Goal: Navigation & Orientation: Find specific page/section

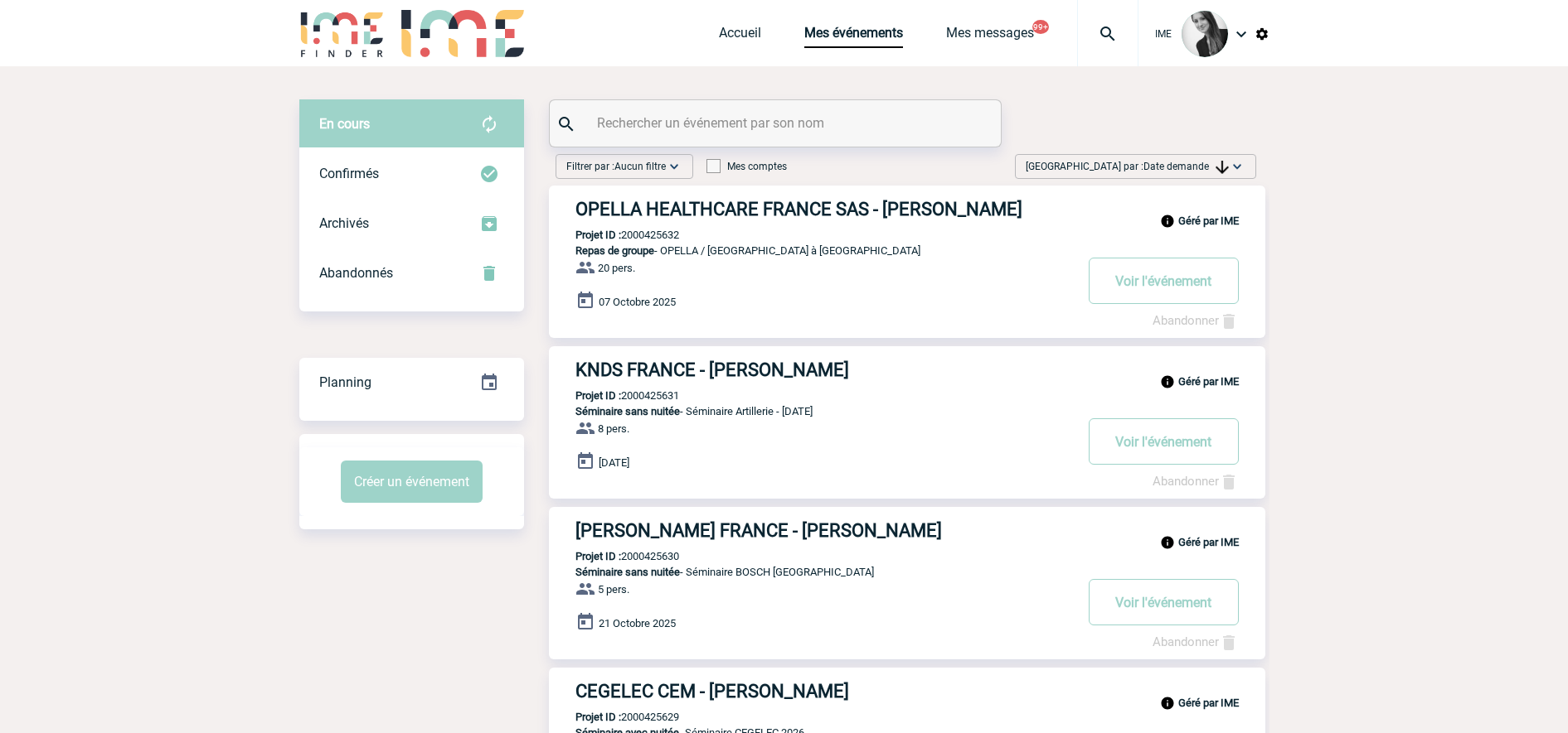
scroll to position [75, 0]
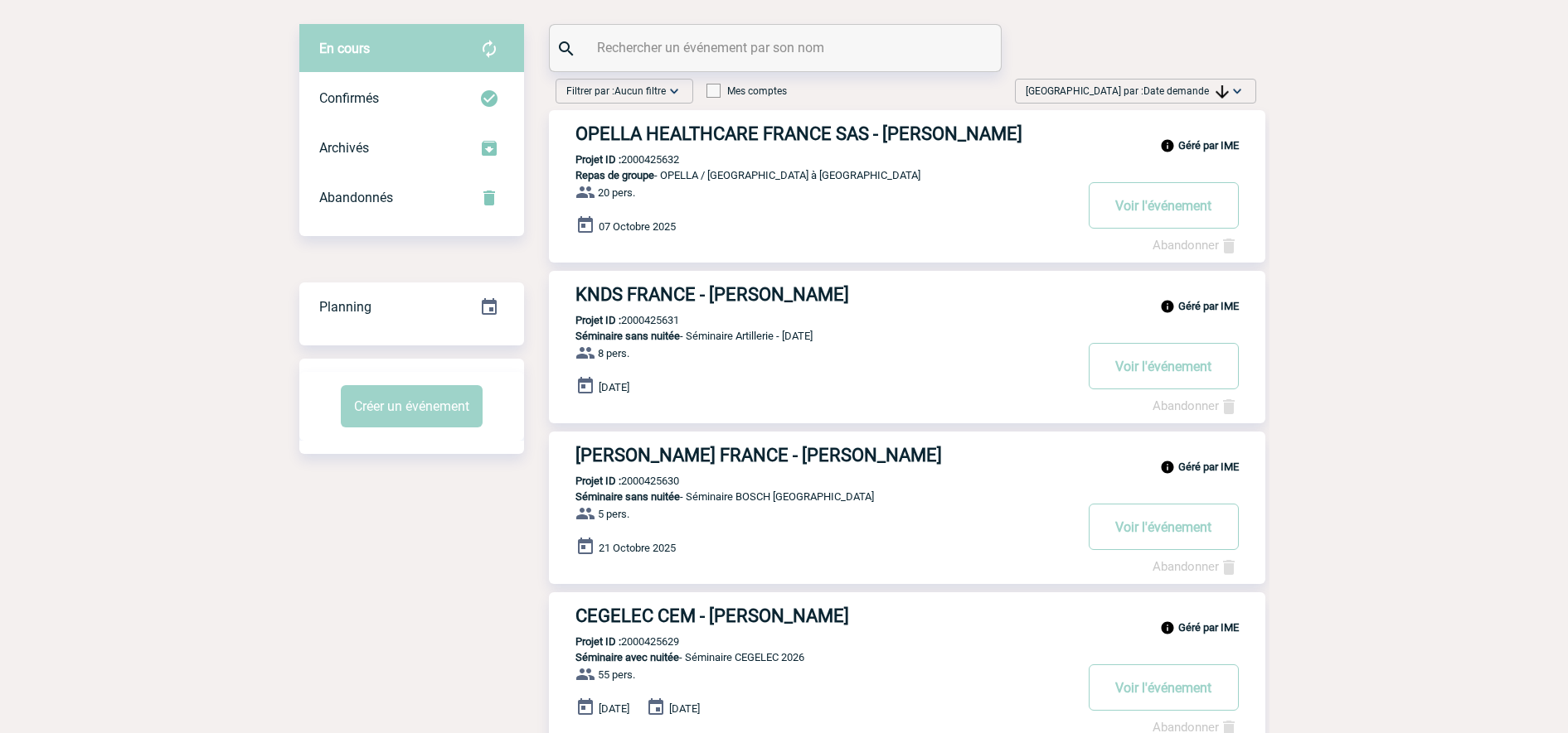
click at [1205, 94] on span "Date demande" at bounding box center [1186, 91] width 85 height 12
drag, startPoint x: 1188, startPoint y: 212, endPoint x: 999, endPoint y: 377, distance: 250.9
click at [1183, 214] on div "Date demande" at bounding box center [1184, 216] width 141 height 25
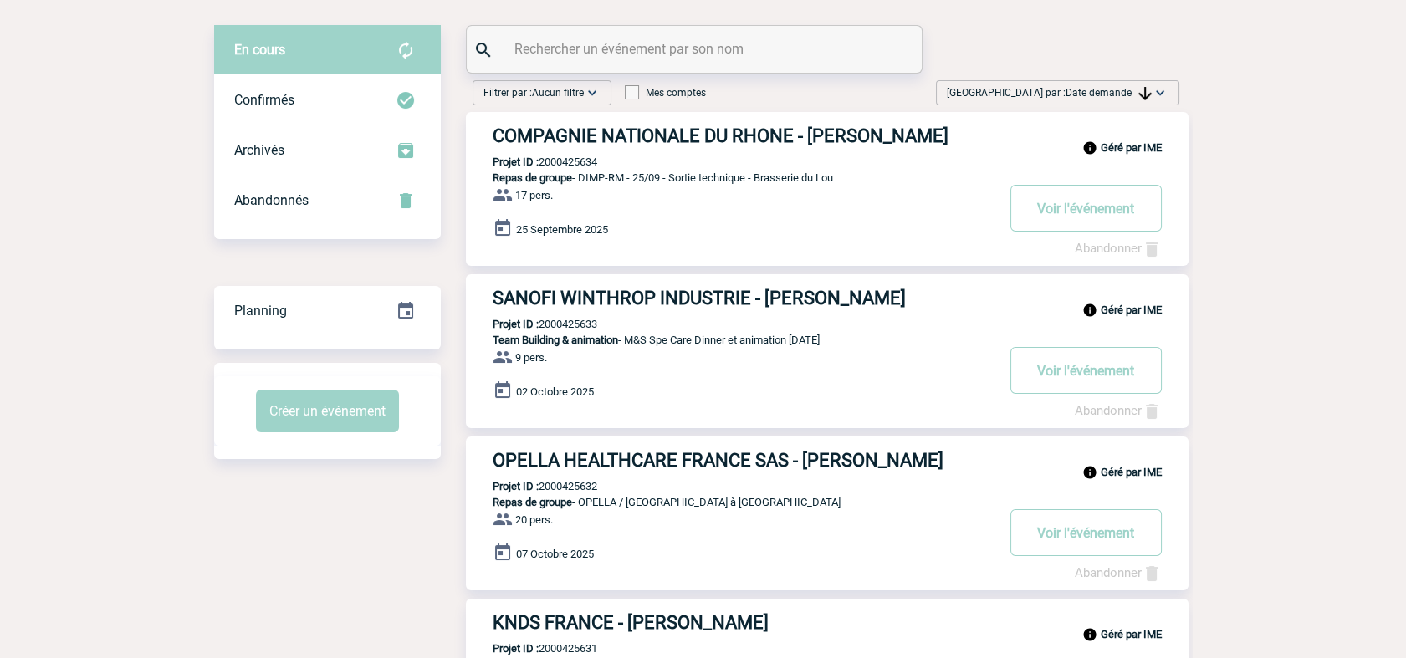
click at [1085, 92] on span "Date demande" at bounding box center [1109, 93] width 86 height 12
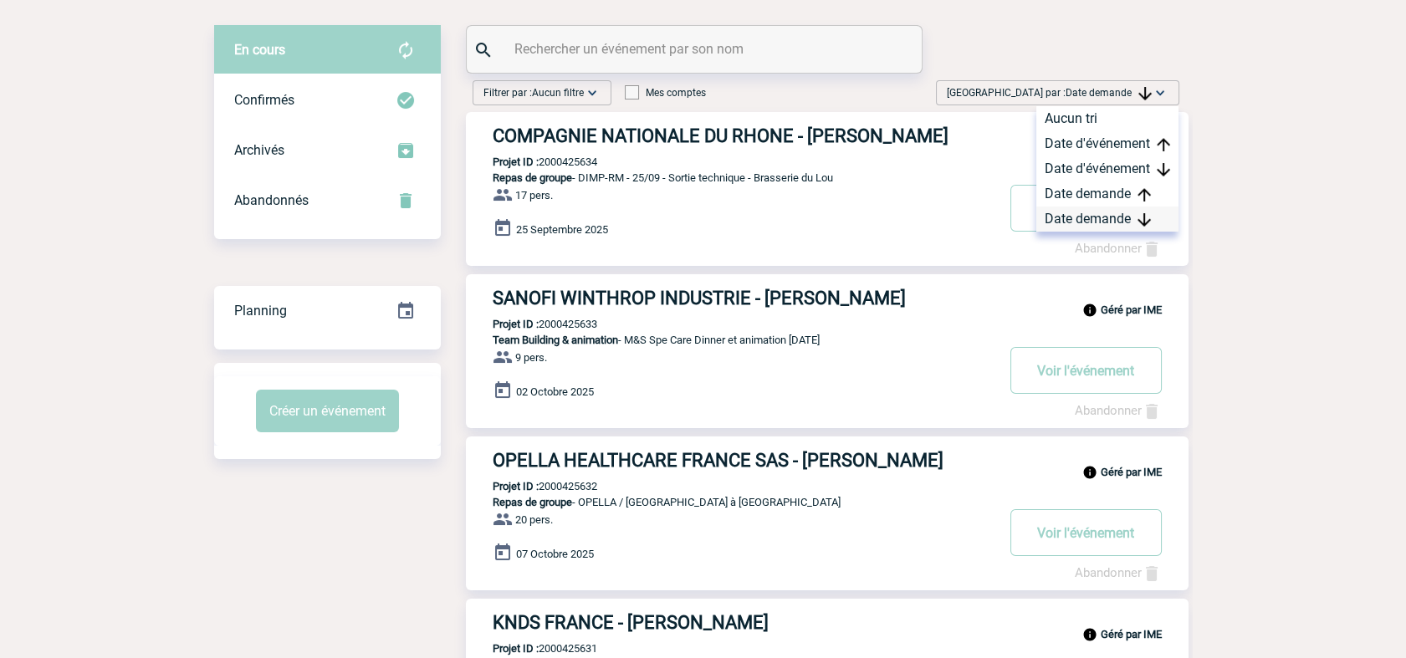
click at [1149, 214] on img at bounding box center [1144, 219] width 13 height 13
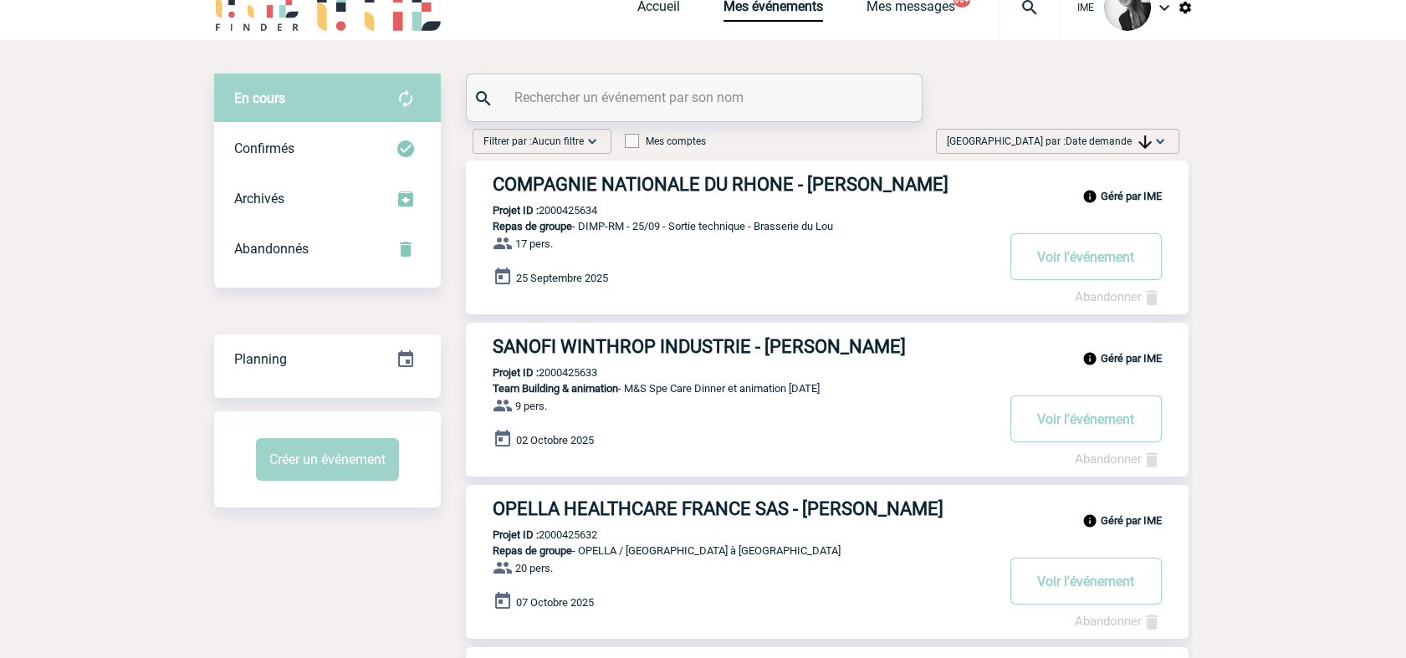
scroll to position [0, 0]
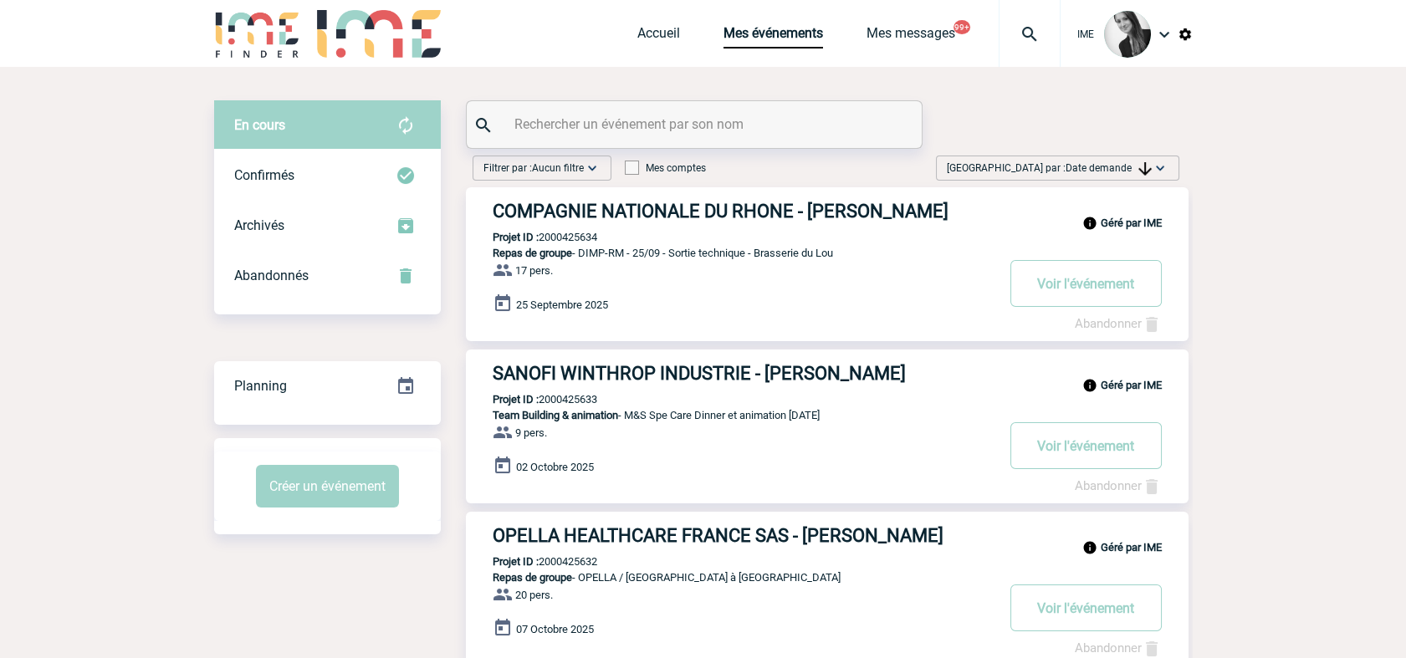
click at [1077, 171] on span "Date demande" at bounding box center [1109, 168] width 86 height 12
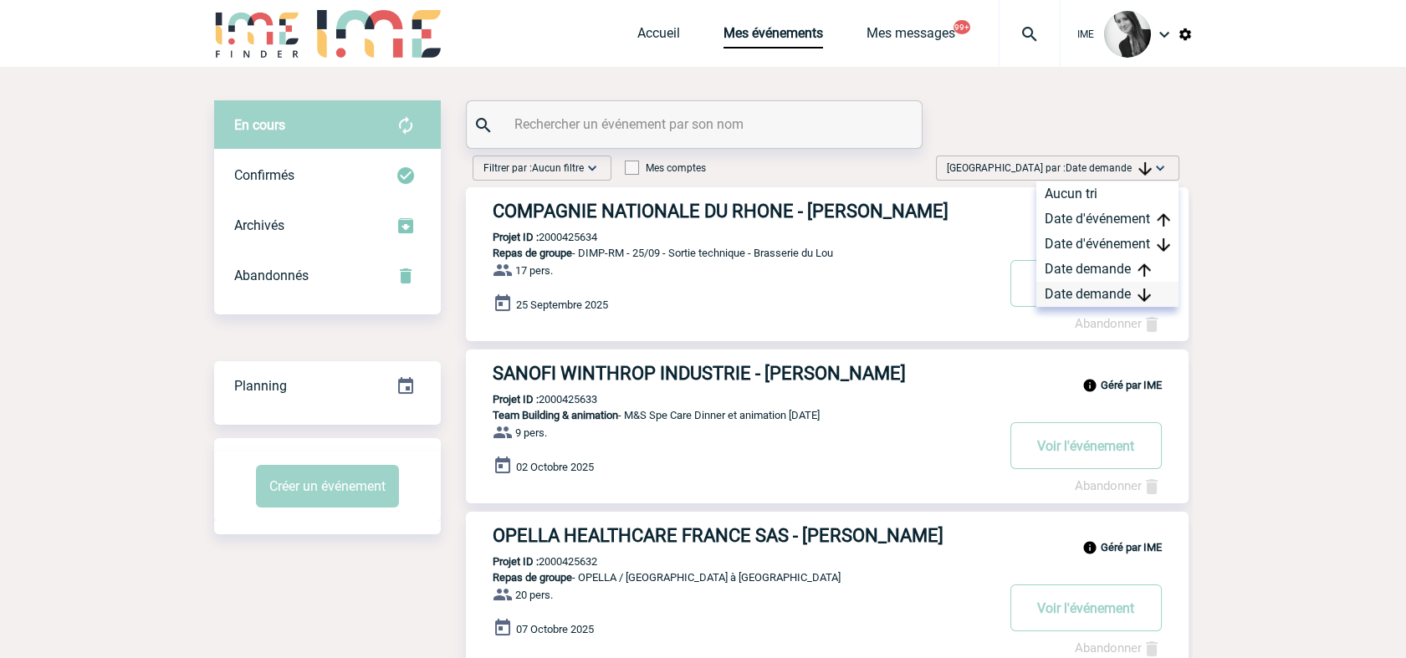
click at [1079, 294] on div "Date demande" at bounding box center [1107, 294] width 142 height 25
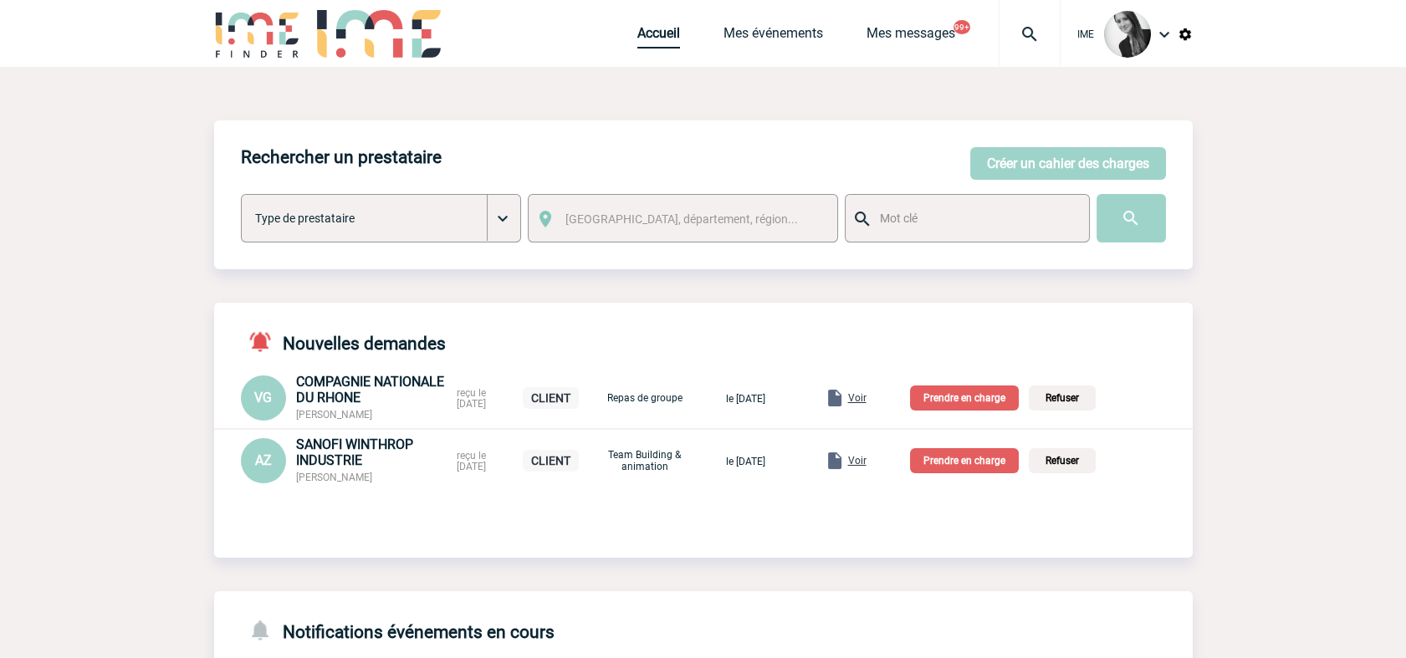
click at [655, 41] on link "Accueil" at bounding box center [658, 36] width 43 height 23
click at [639, 29] on link "Accueil" at bounding box center [658, 36] width 43 height 23
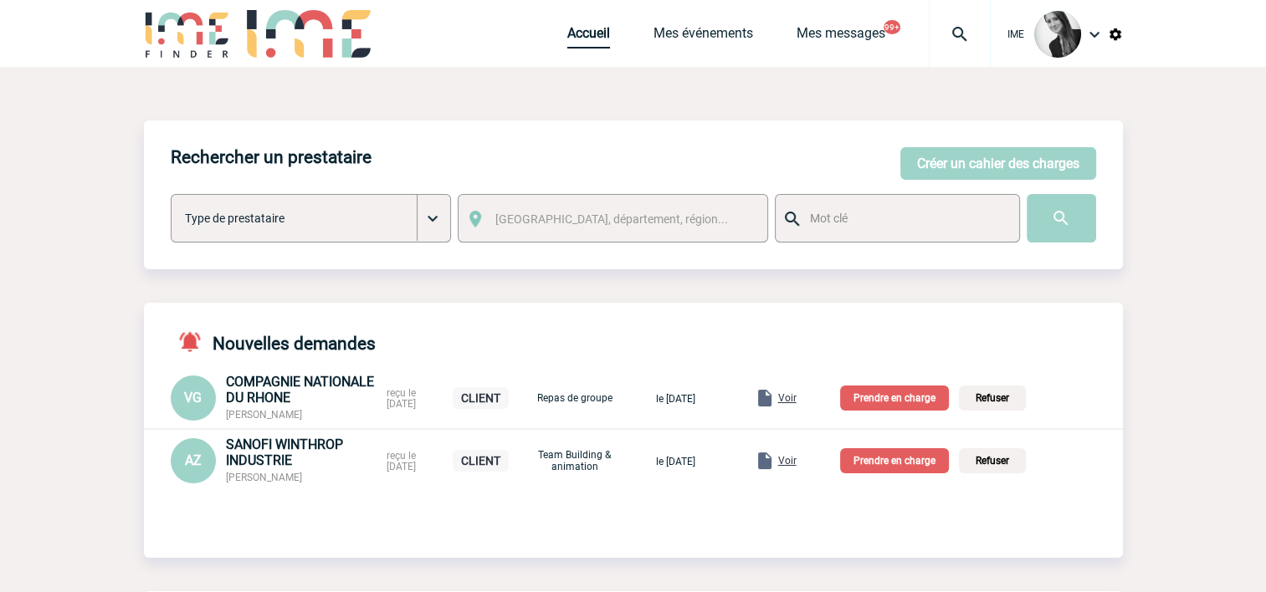
click at [581, 30] on link "Accueil" at bounding box center [588, 36] width 43 height 23
click at [582, 43] on link "Accueil" at bounding box center [588, 36] width 43 height 23
click at [582, 28] on link "Accueil" at bounding box center [588, 36] width 43 height 23
click at [583, 36] on link "Accueil" at bounding box center [588, 36] width 43 height 23
click at [596, 35] on link "Accueil" at bounding box center [588, 36] width 43 height 23
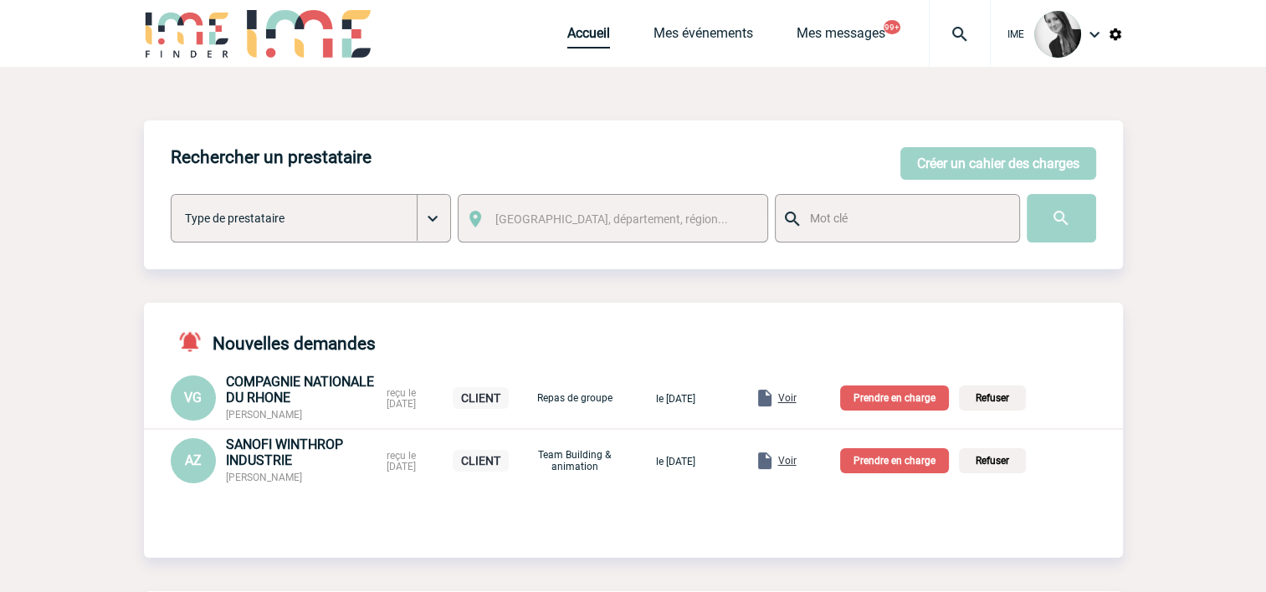
click at [573, 36] on link "Accueil" at bounding box center [588, 36] width 43 height 23
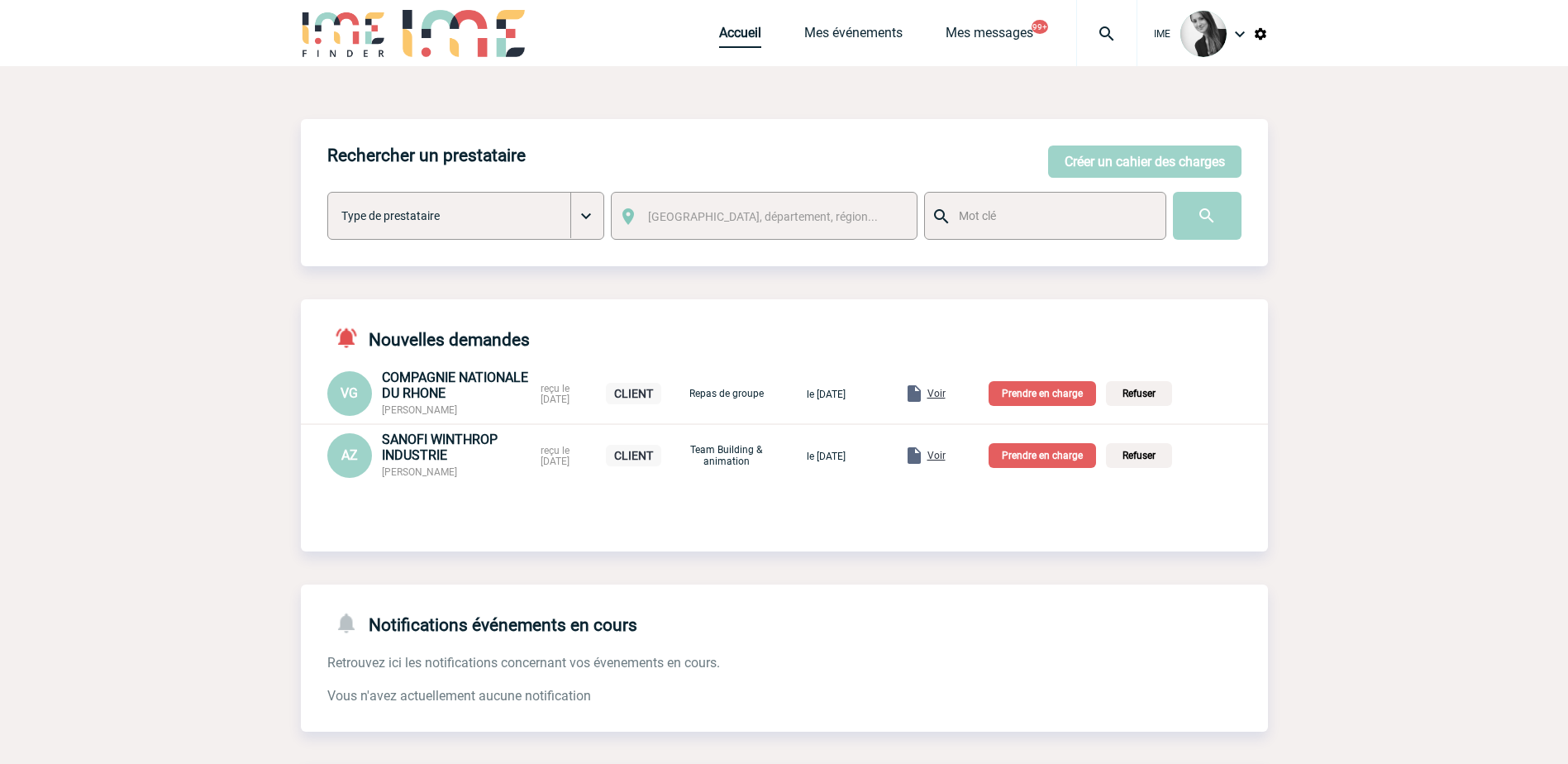
click at [730, 36] on link "Accueil" at bounding box center [740, 36] width 42 height 23
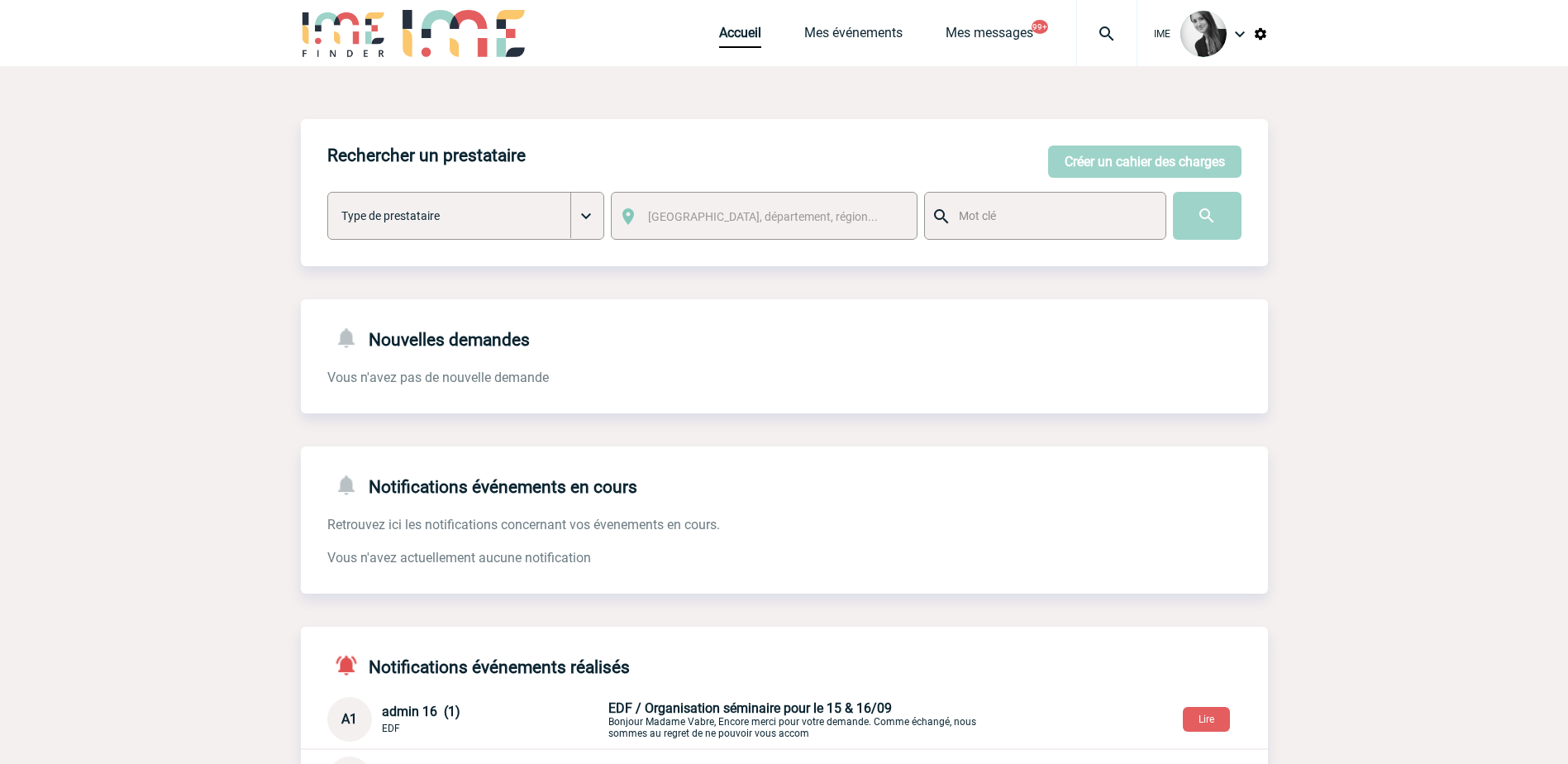
click at [834, 23] on div "Accueil Mes événements Mes messages 99+ Projet, client Projet, client" at bounding box center [928, 33] width 418 height 66
click at [836, 39] on link "Mes événements" at bounding box center [854, 36] width 99 height 23
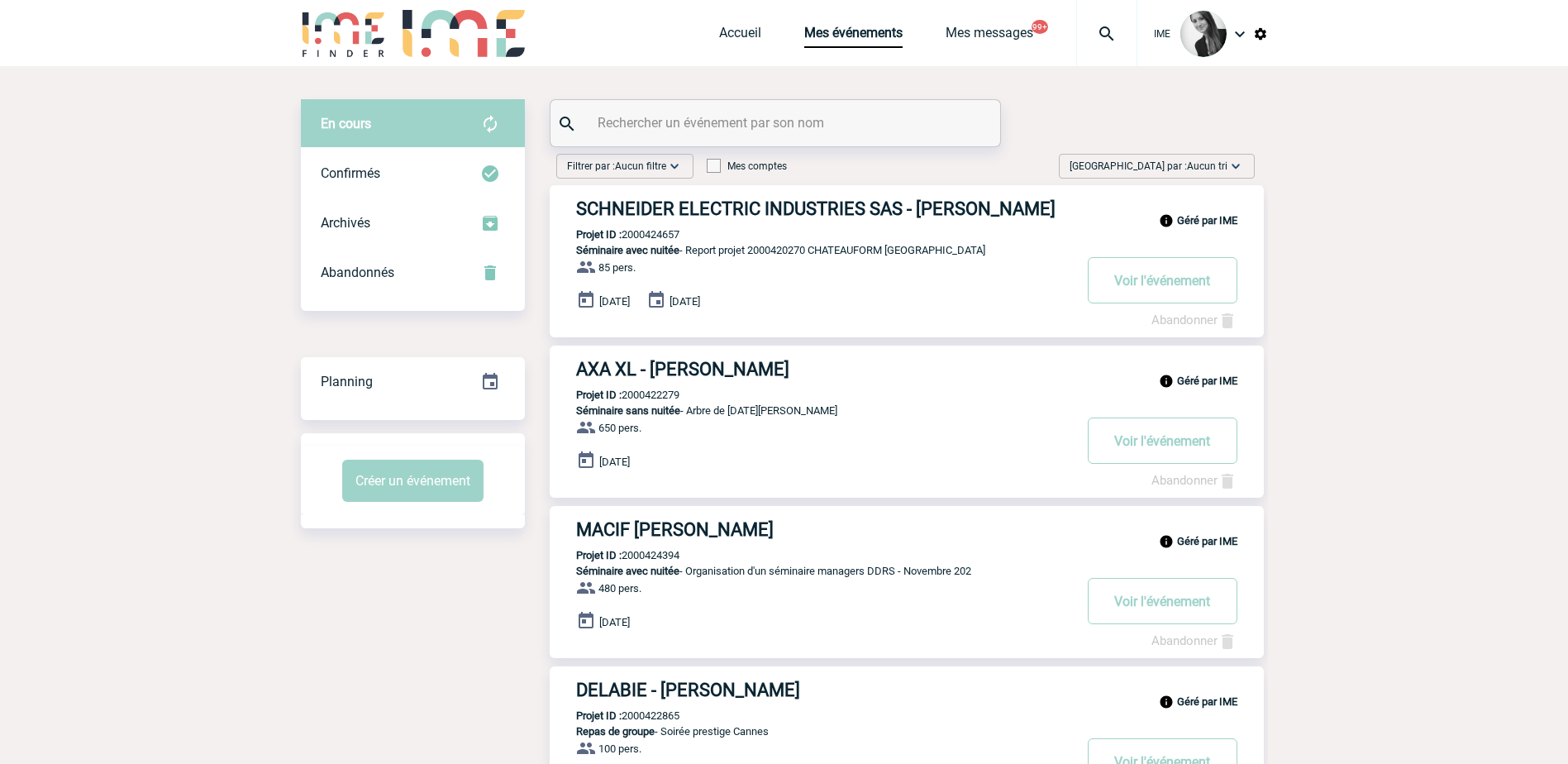
drag, startPoint x: 1215, startPoint y: 160, endPoint x: 1216, endPoint y: 204, distance: 44.0
click at [1216, 167] on span "Aucun tri" at bounding box center [1206, 166] width 41 height 12
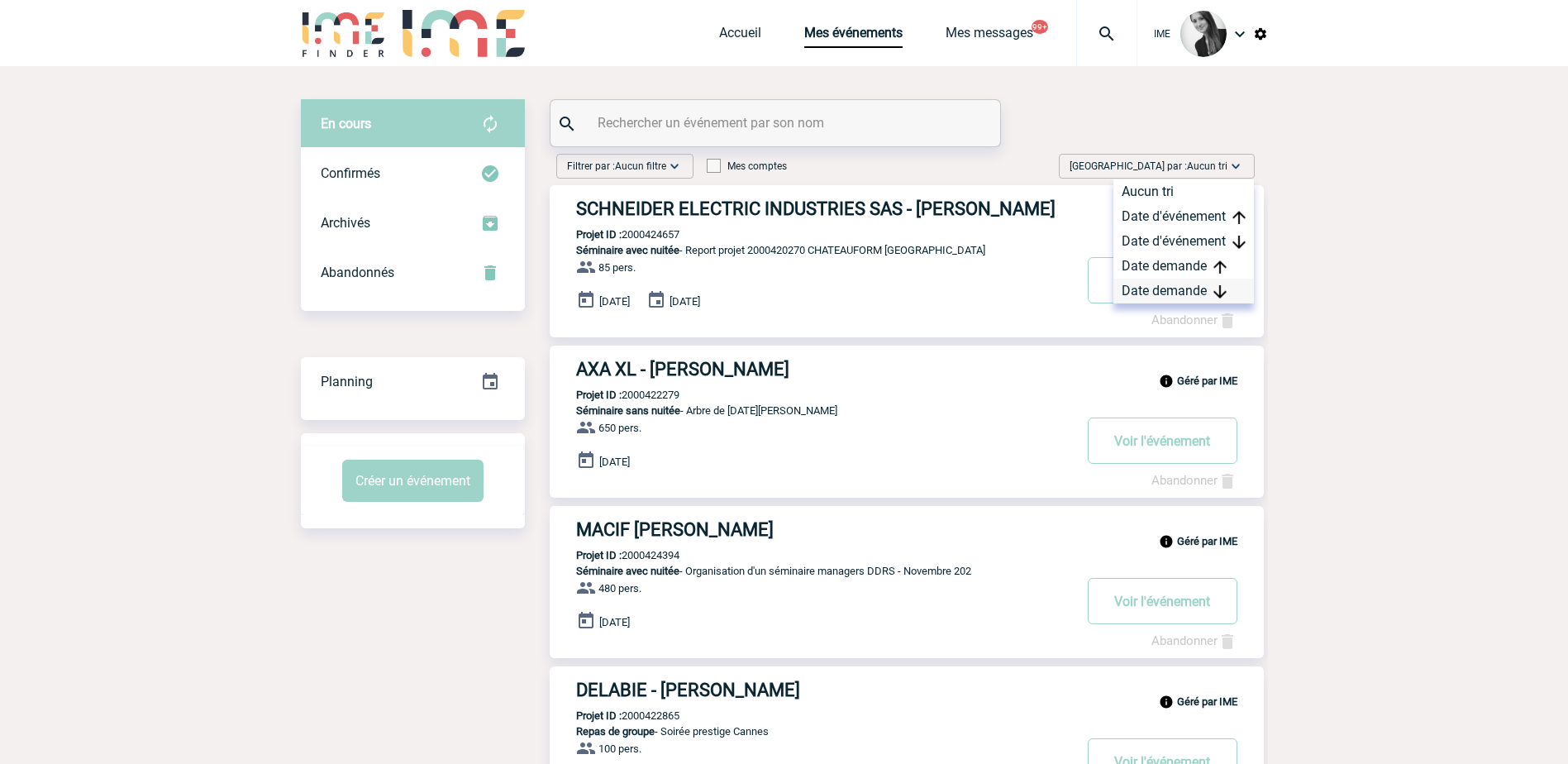
click at [1186, 288] on div "Date demande" at bounding box center [1184, 291] width 140 height 25
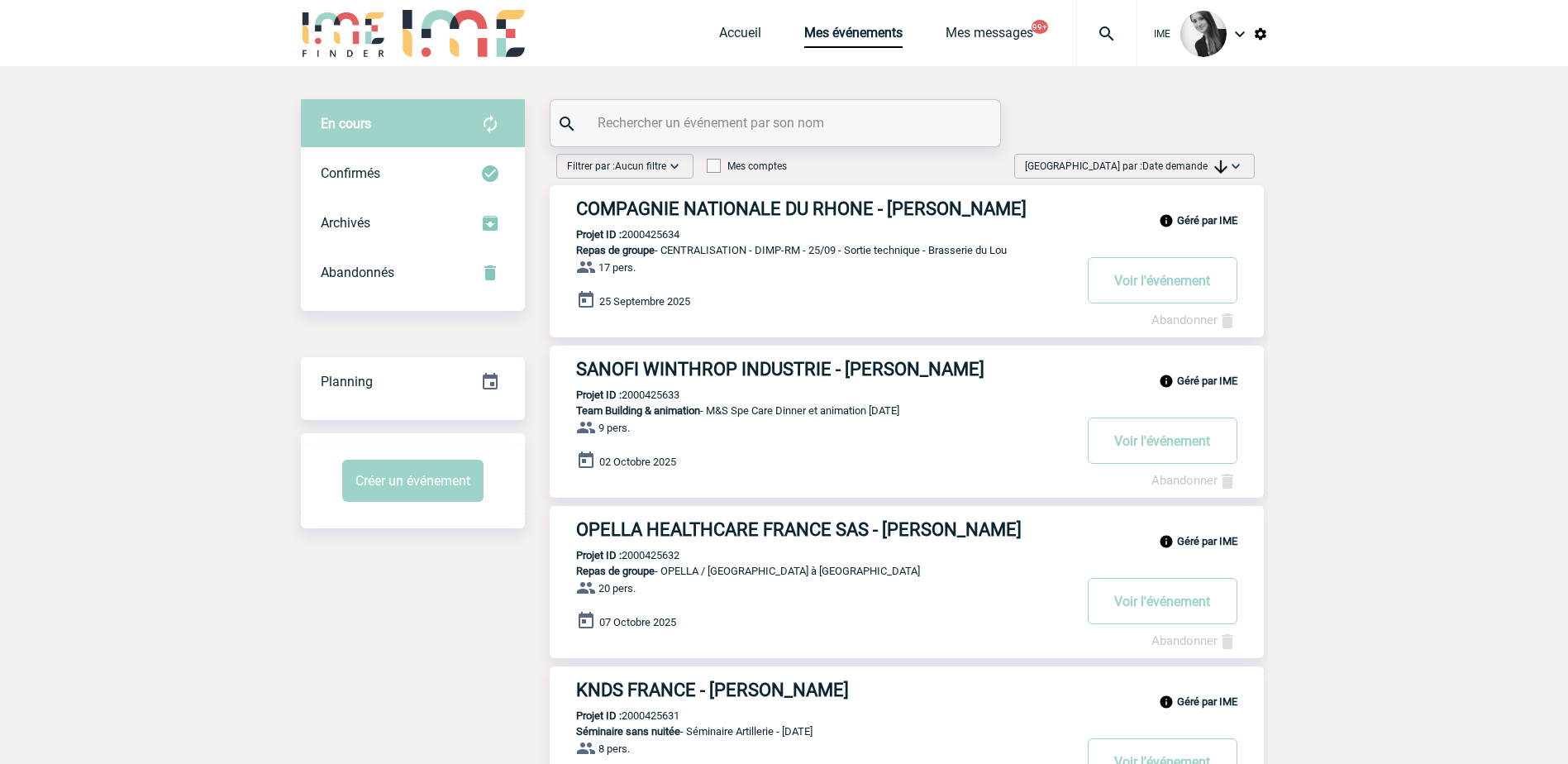
drag, startPoint x: 1513, startPoint y: 379, endPoint x: 1500, endPoint y: 381, distance: 13.2
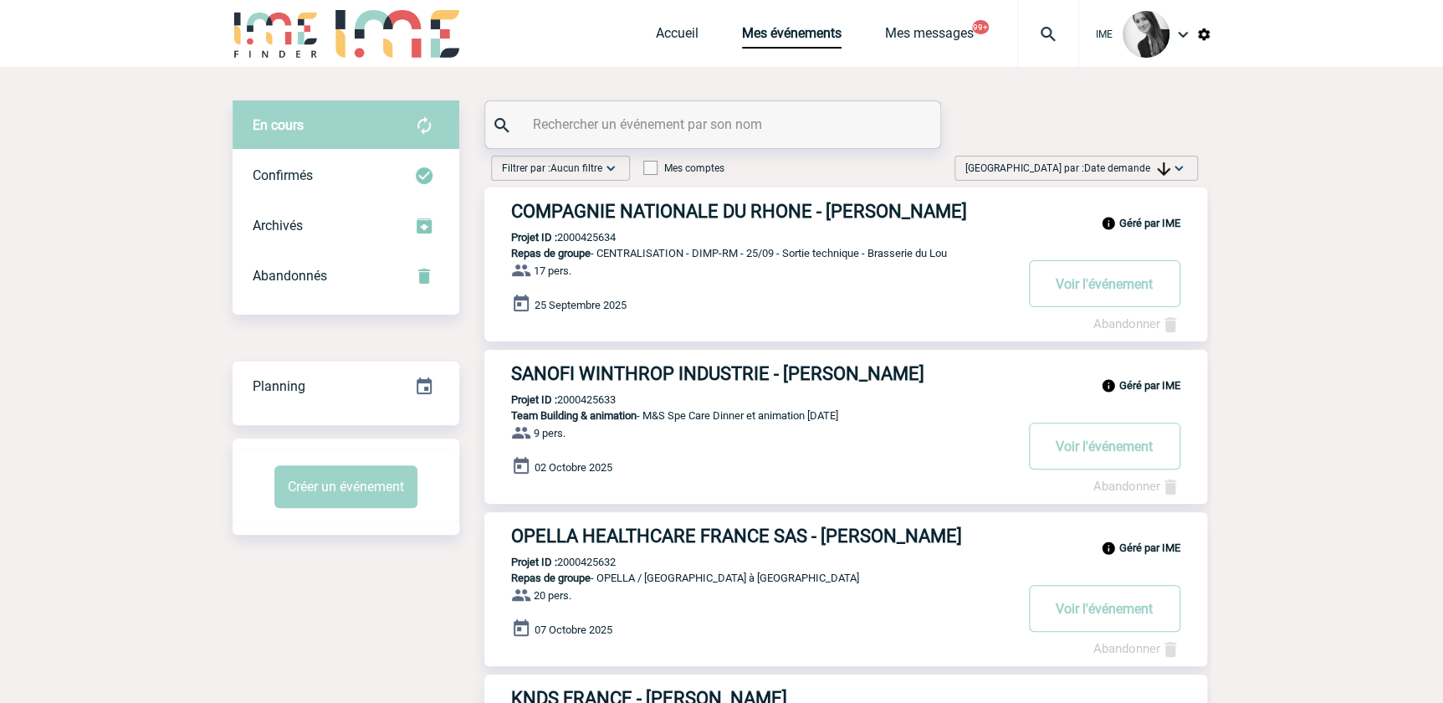
click at [1170, 169] on img at bounding box center [1178, 168] width 17 height 17
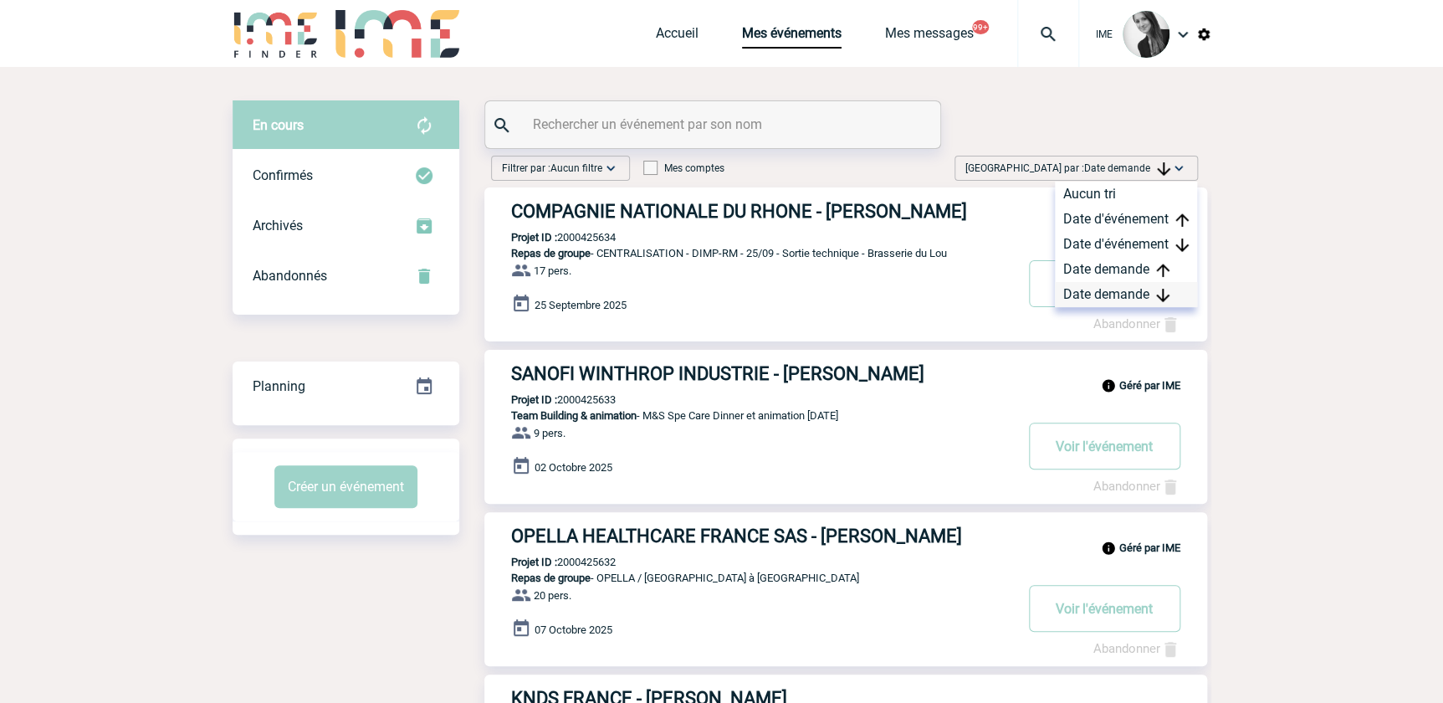
click at [1120, 285] on div "Date demande" at bounding box center [1126, 294] width 142 height 25
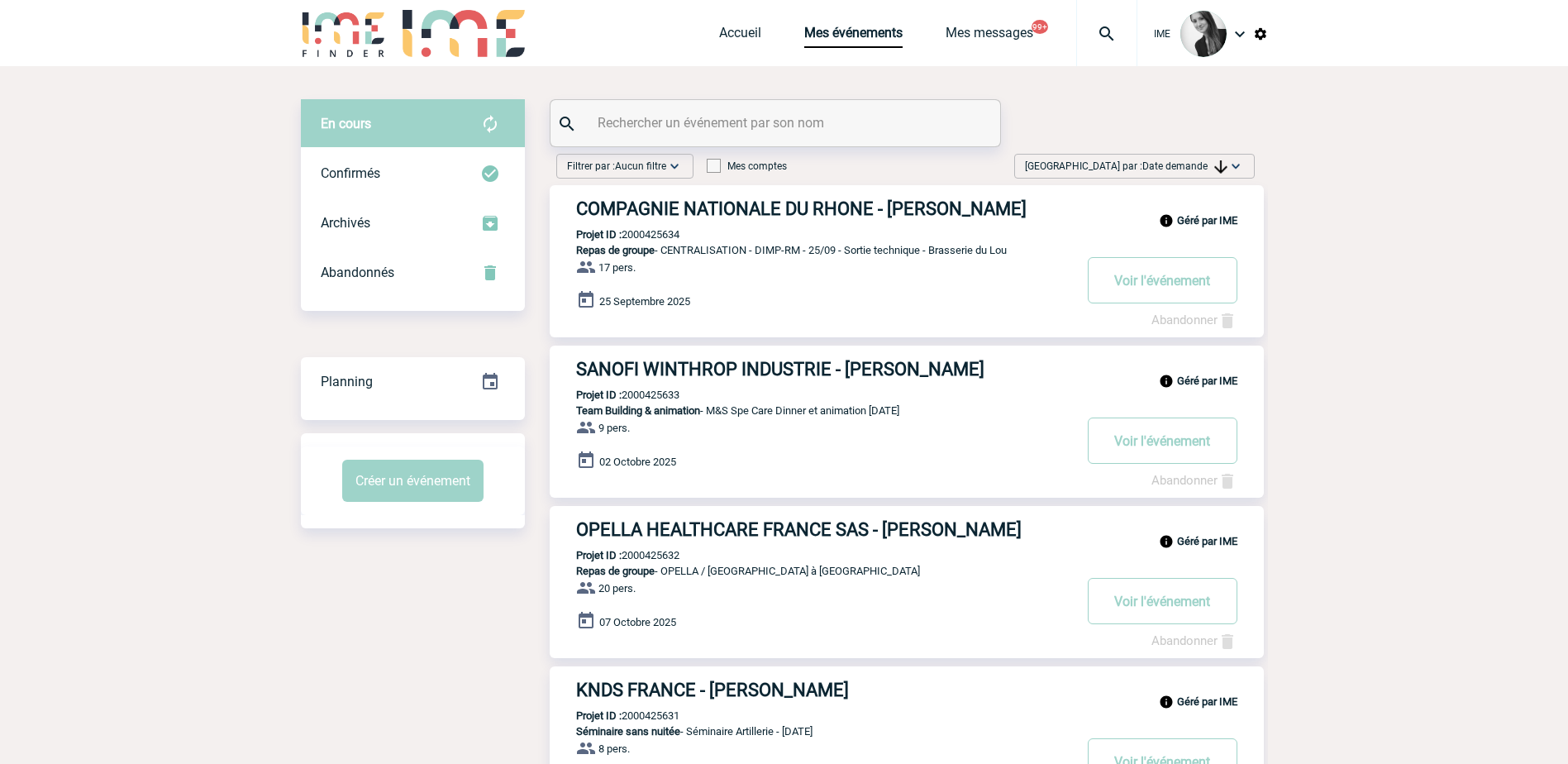
click at [1196, 163] on span "Date demande" at bounding box center [1185, 166] width 85 height 12
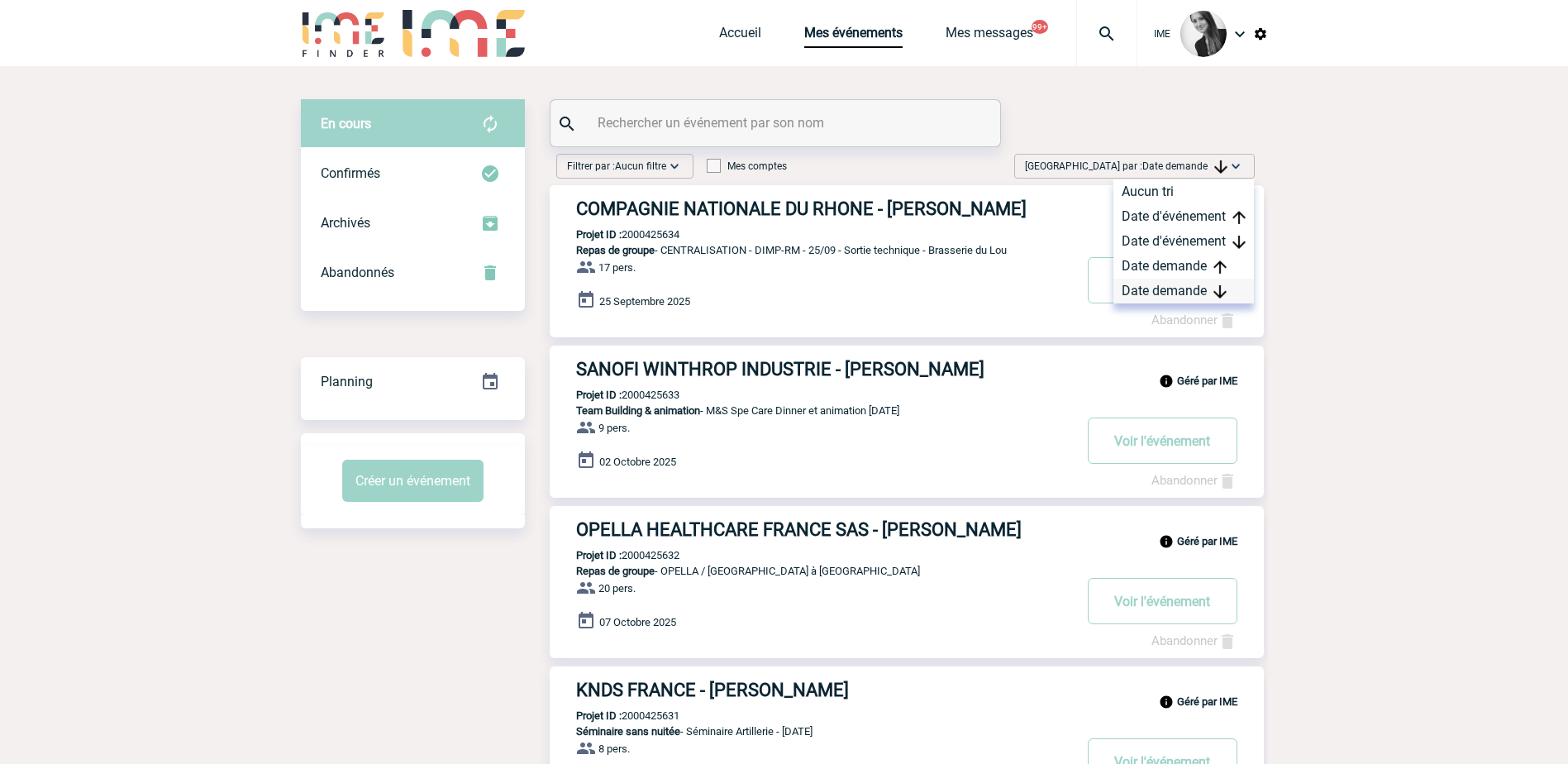
click at [1177, 286] on div "Date demande" at bounding box center [1184, 291] width 140 height 25
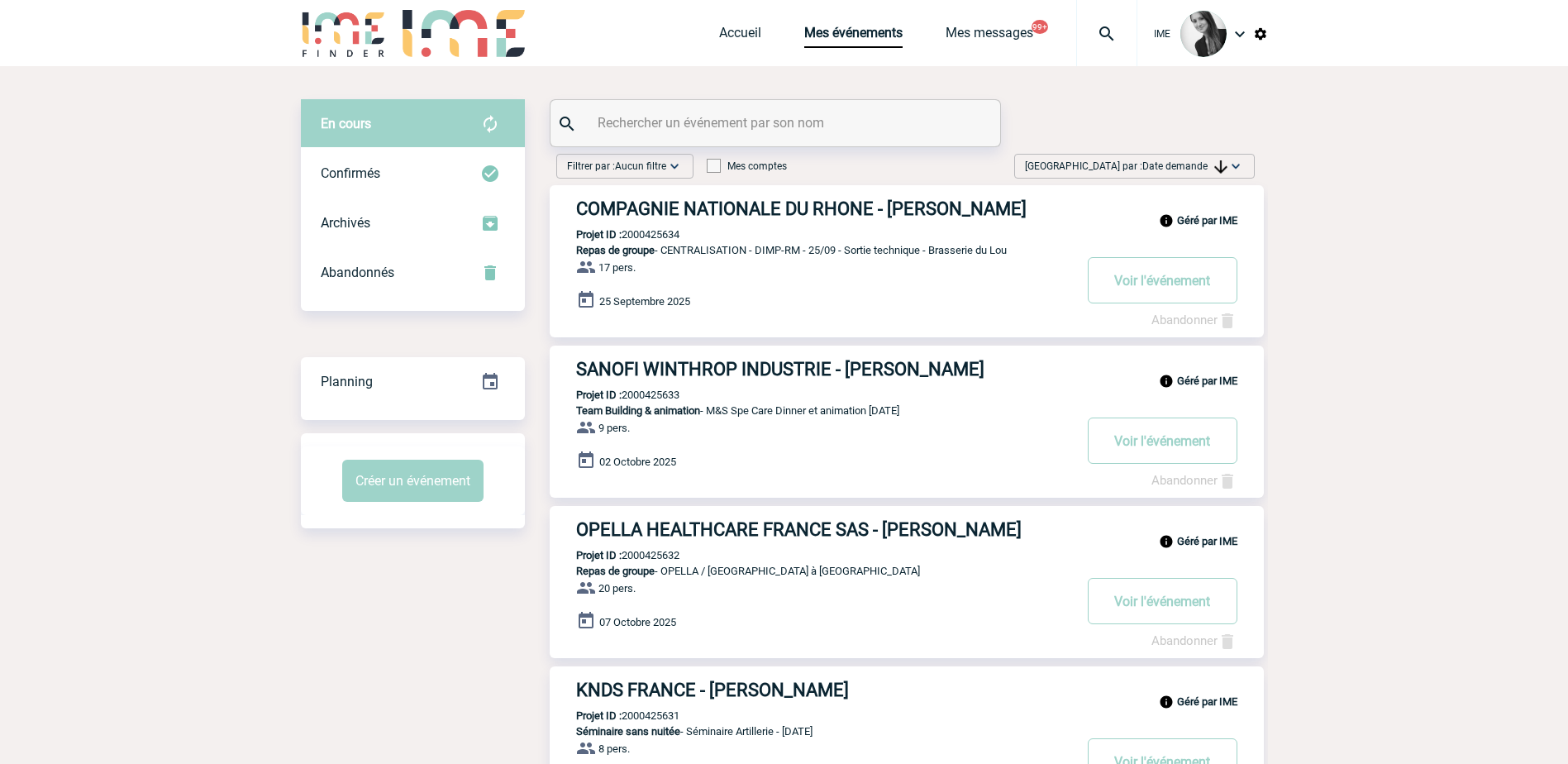
click at [1198, 166] on span "Date demande" at bounding box center [1185, 166] width 85 height 12
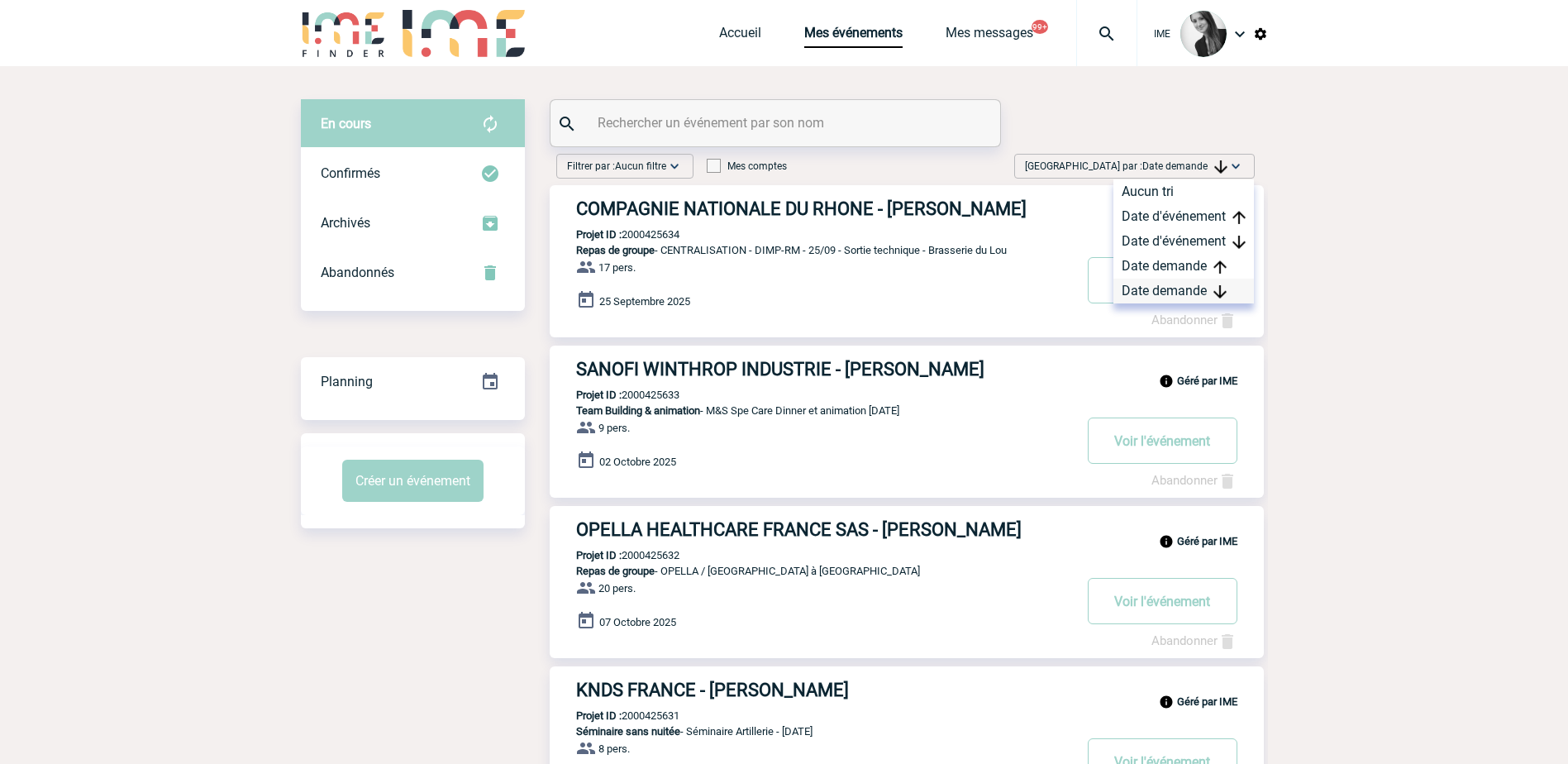
click at [1154, 295] on div "Date demande" at bounding box center [1184, 291] width 140 height 25
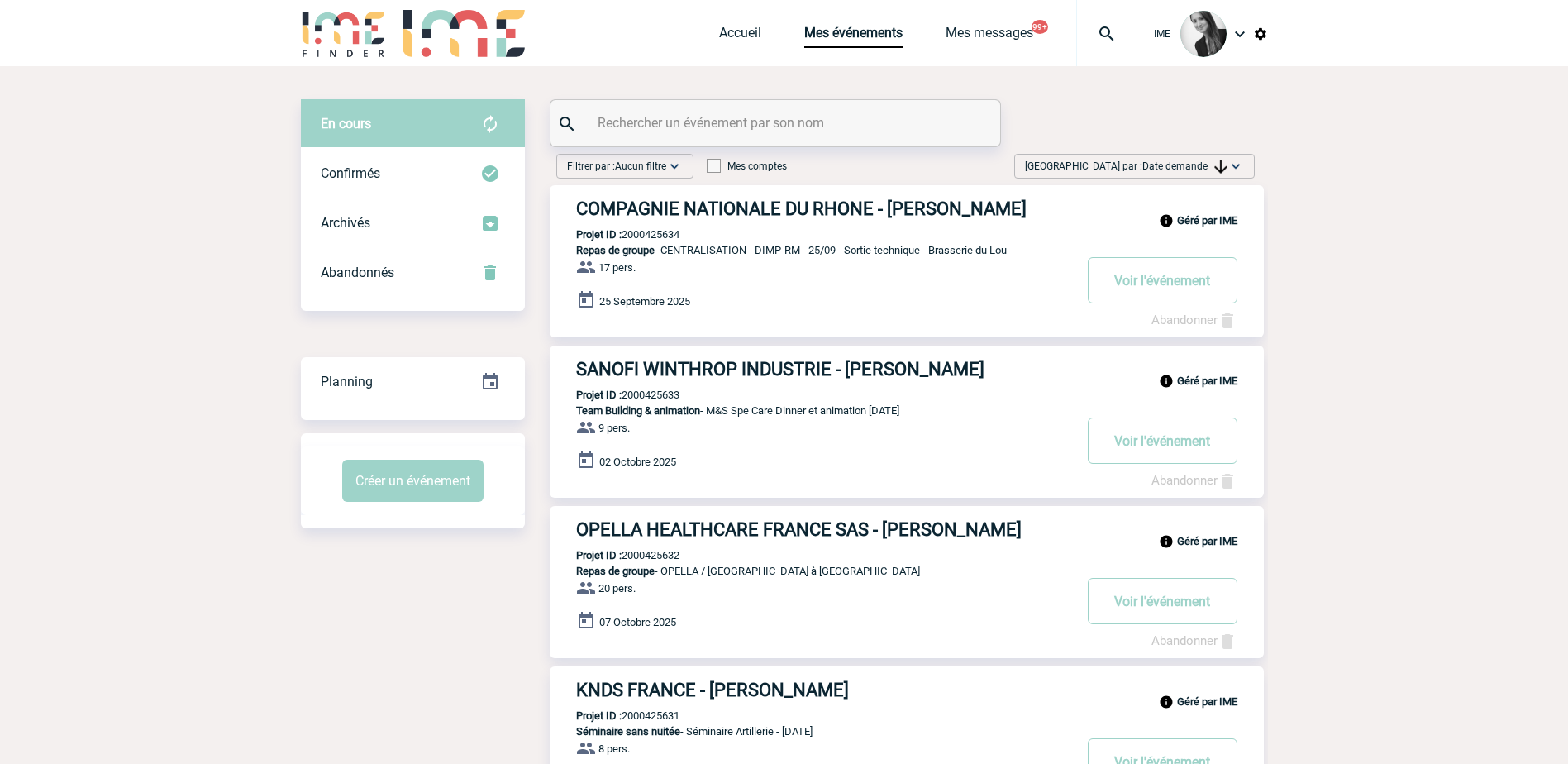
drag, startPoint x: 1166, startPoint y: 166, endPoint x: 1172, endPoint y: 205, distance: 39.5
click at [1167, 171] on span "Date demande" at bounding box center [1185, 166] width 85 height 12
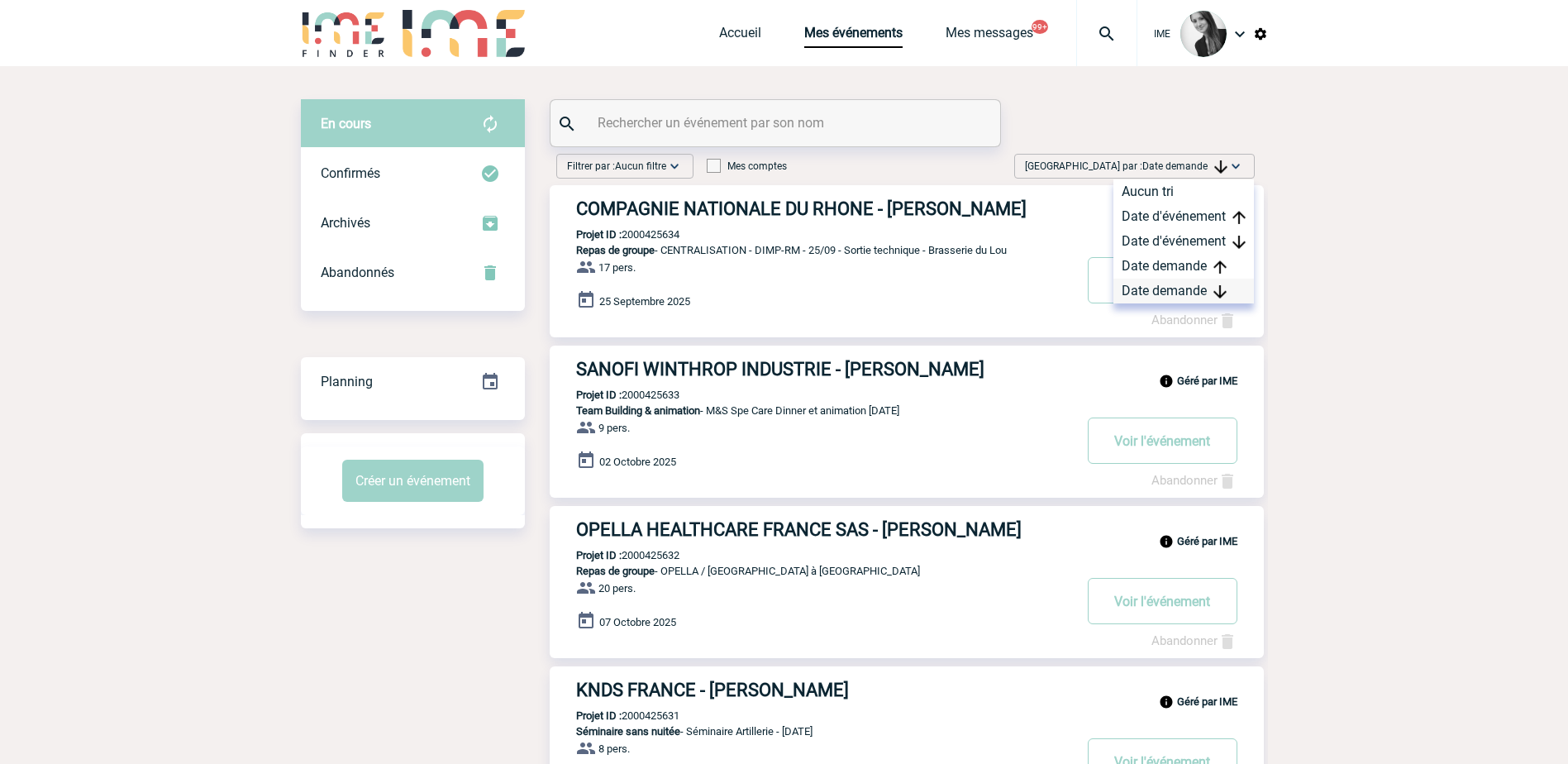
click at [1170, 289] on div "Date demande" at bounding box center [1184, 291] width 140 height 25
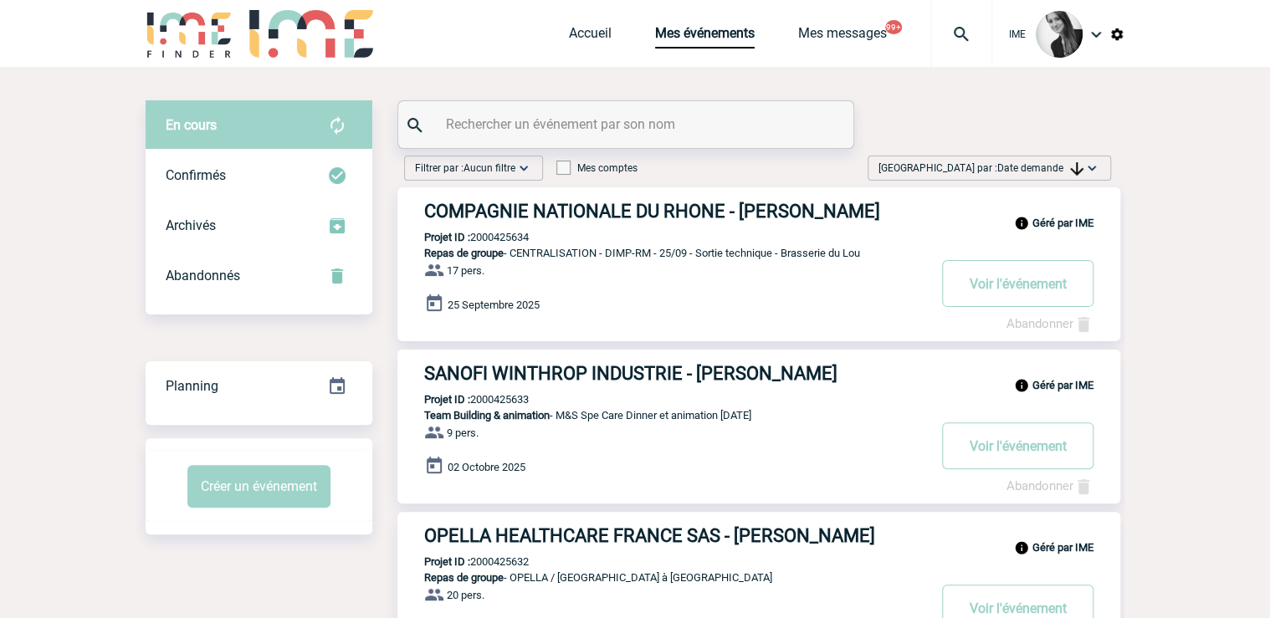
drag, startPoint x: 1060, startPoint y: 160, endPoint x: 1055, endPoint y: 186, distance: 26.4
click at [1060, 160] on span "[GEOGRAPHIC_DATA] par : Date demande" at bounding box center [980, 168] width 205 height 17
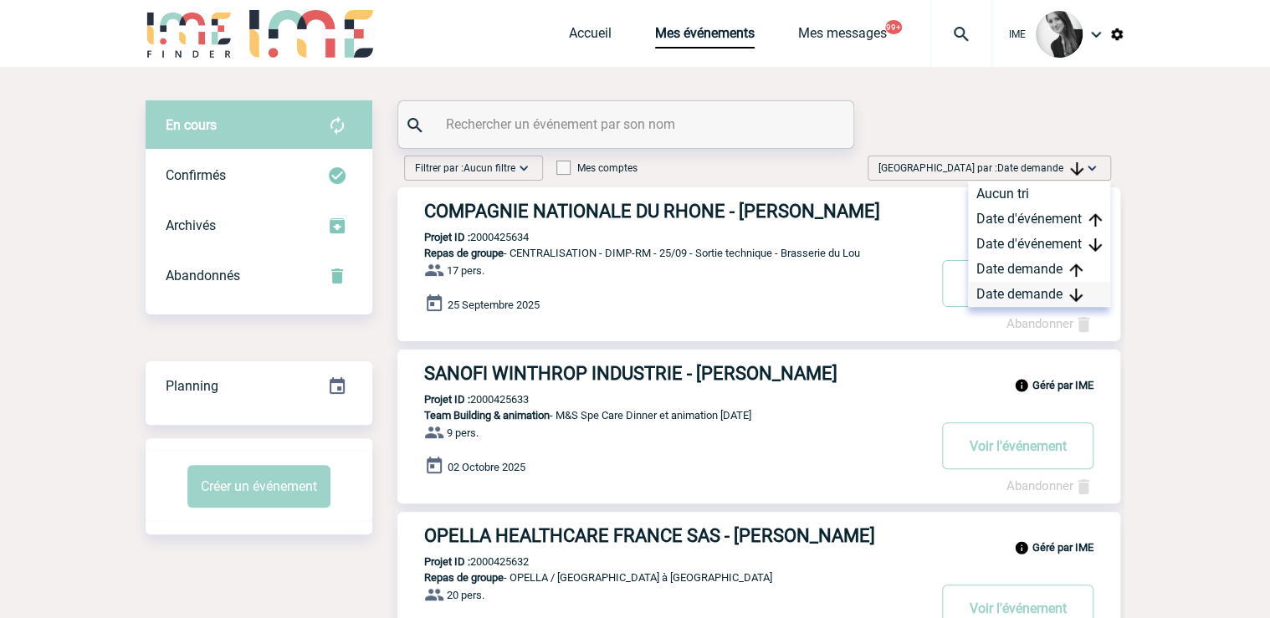
click at [1009, 296] on div "Date demande" at bounding box center [1039, 294] width 142 height 25
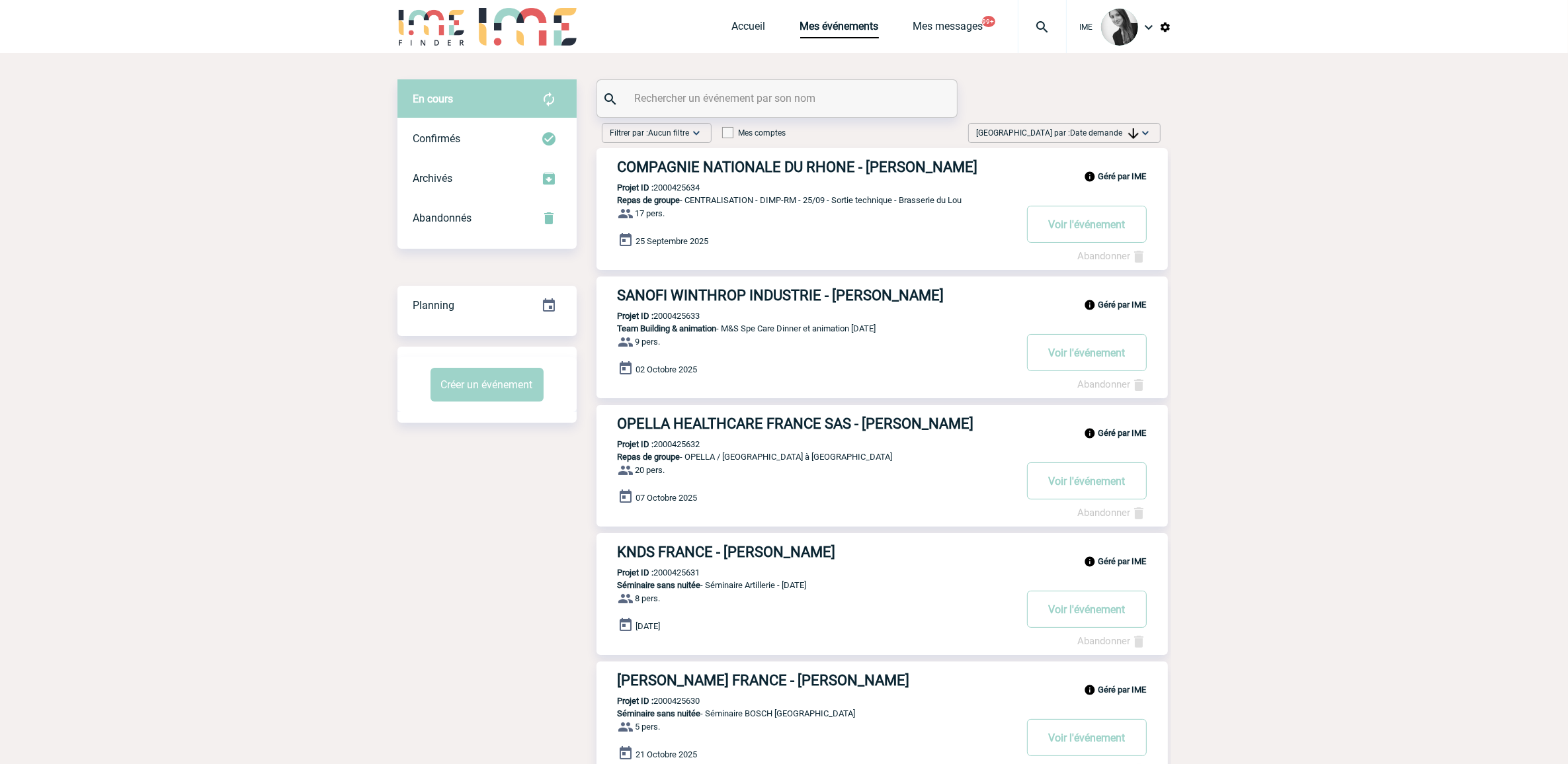
drag, startPoint x: 229, startPoint y: 373, endPoint x: 238, endPoint y: 378, distance: 10.3
click at [229, 372] on body "IME Accueil Mes événements" at bounding box center [784, 755] width 1568 height 1511
click at [1118, 127] on span "[GEOGRAPHIC_DATA] par : Date demande" at bounding box center [1057, 133] width 162 height 13
click at [1110, 233] on div "Date demande" at bounding box center [1104, 233] width 112 height 20
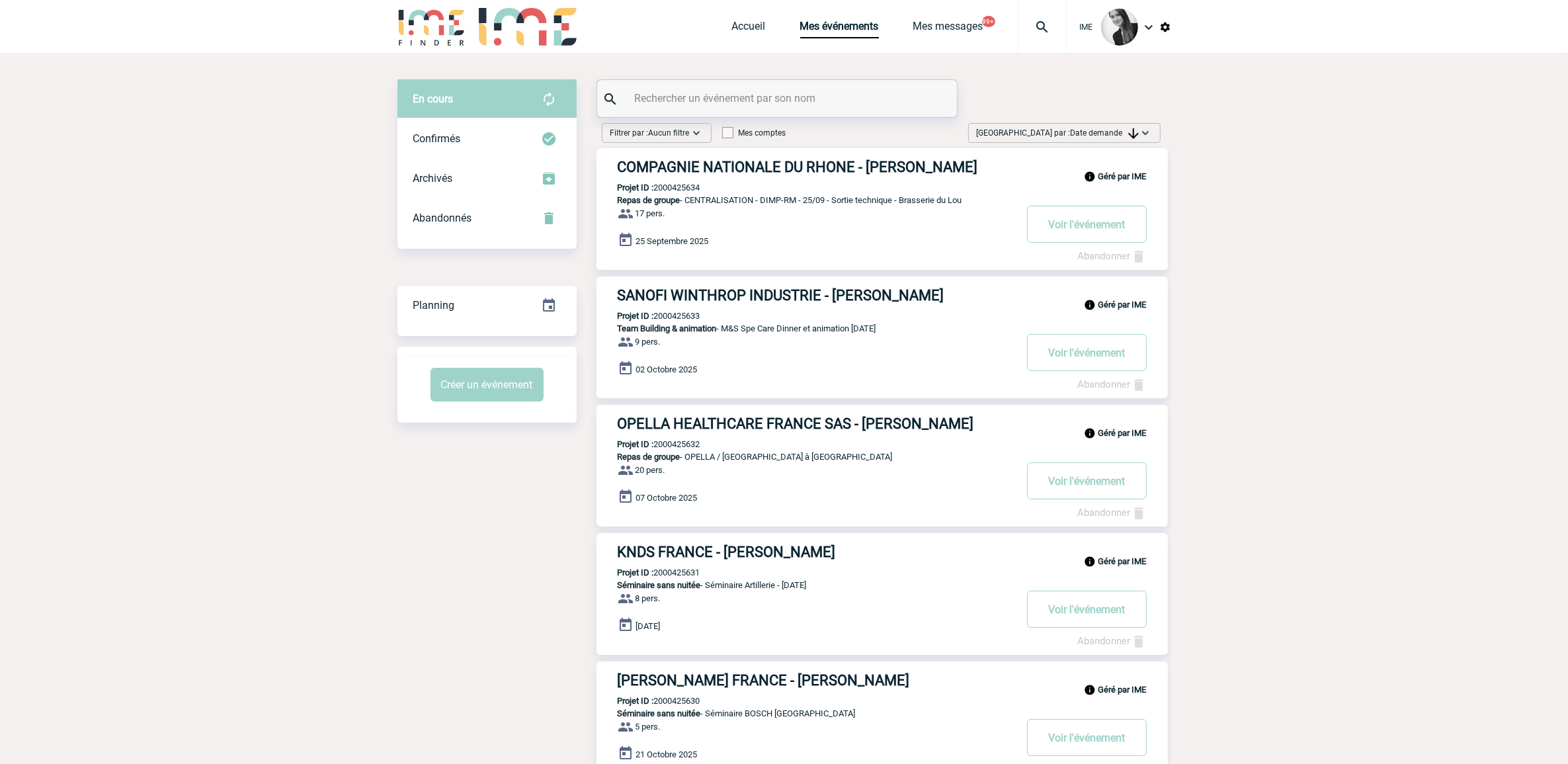
drag, startPoint x: 1100, startPoint y: 123, endPoint x: 1106, endPoint y: 137, distance: 15.2
click at [1100, 123] on div "[GEOGRAPHIC_DATA] par : Date demande Aucun tri Date d'événement Date d'événemen…" at bounding box center [1064, 133] width 192 height 20
click at [1129, 240] on div "Date demande" at bounding box center [1104, 233] width 112 height 20
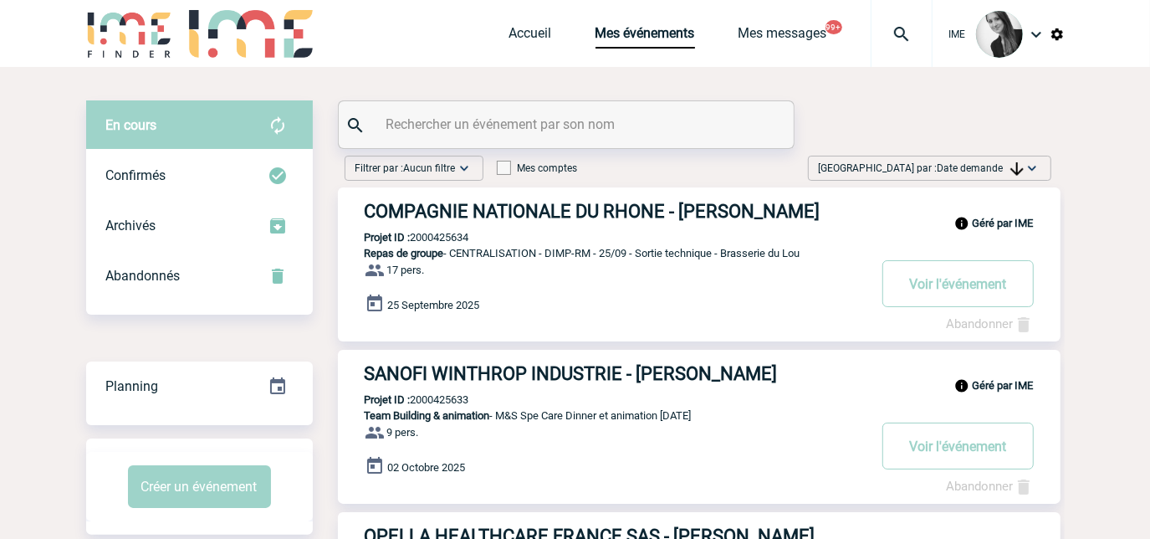
click at [980, 162] on span "Date demande" at bounding box center [981, 168] width 86 height 12
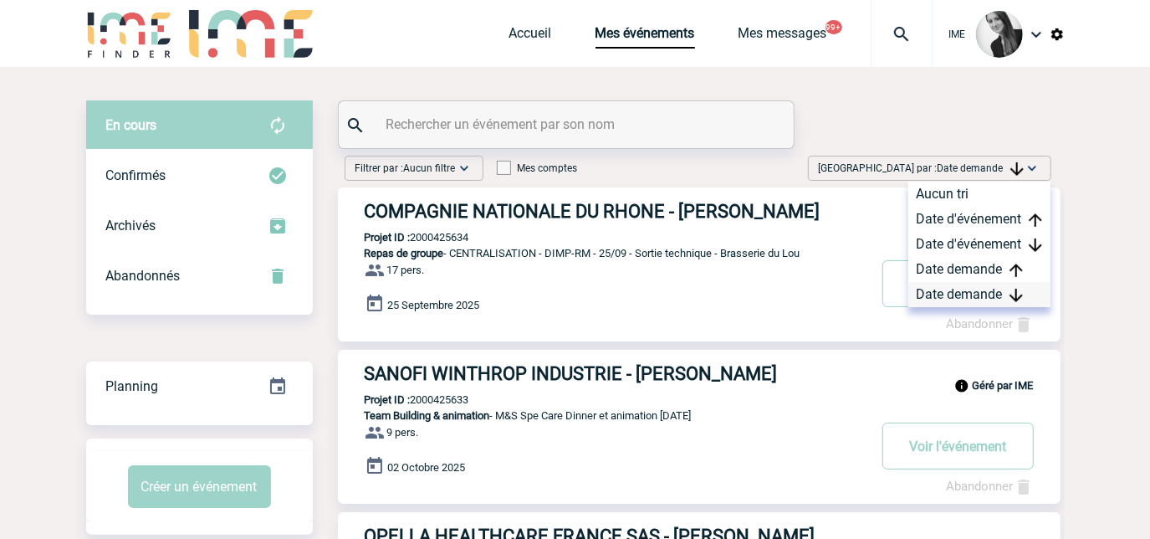
click at [939, 290] on div "Date demande" at bounding box center [979, 294] width 142 height 25
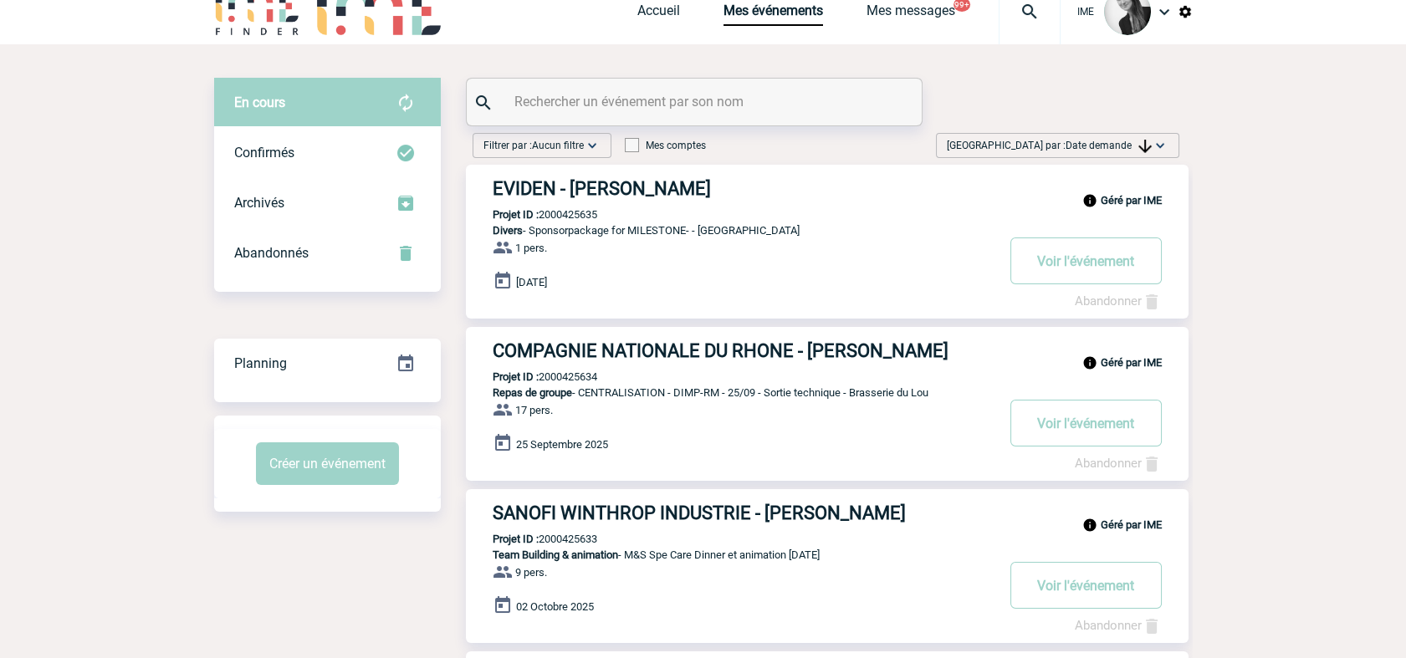
scroll to position [279, 0]
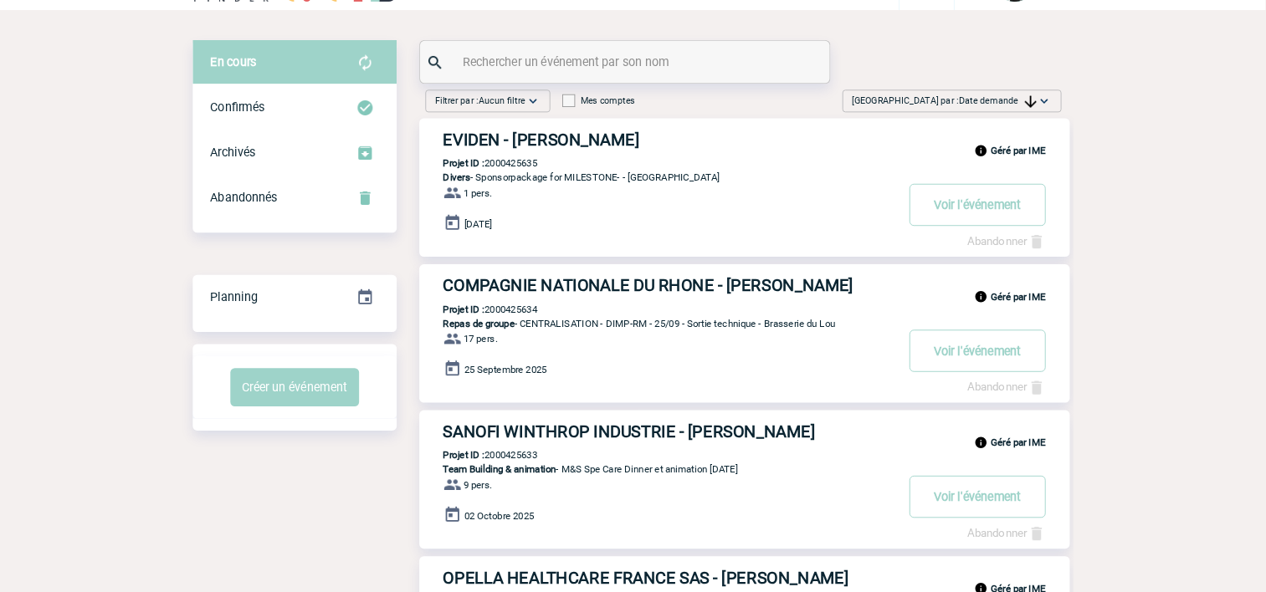
scroll to position [0, 0]
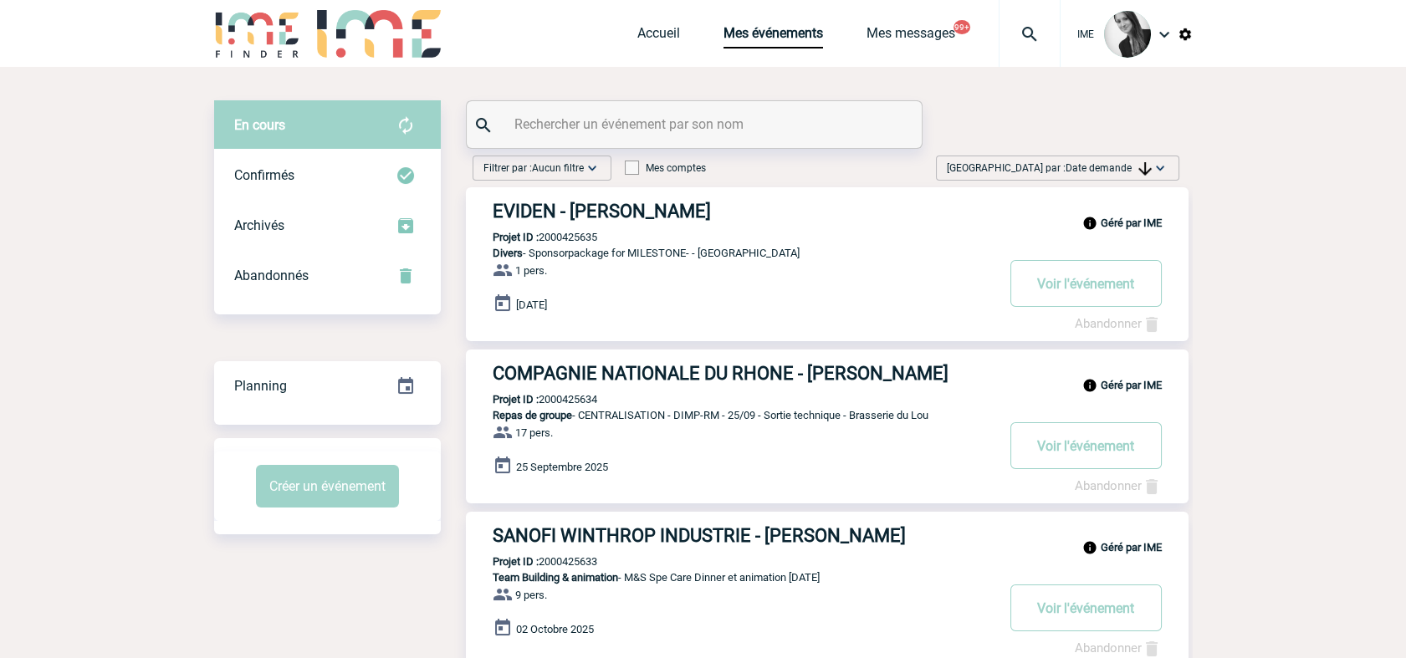
drag, startPoint x: 1143, startPoint y: 159, endPoint x: 1122, endPoint y: 286, distance: 129.0
click at [1143, 160] on span "[GEOGRAPHIC_DATA] par : Date demande" at bounding box center [1049, 168] width 205 height 17
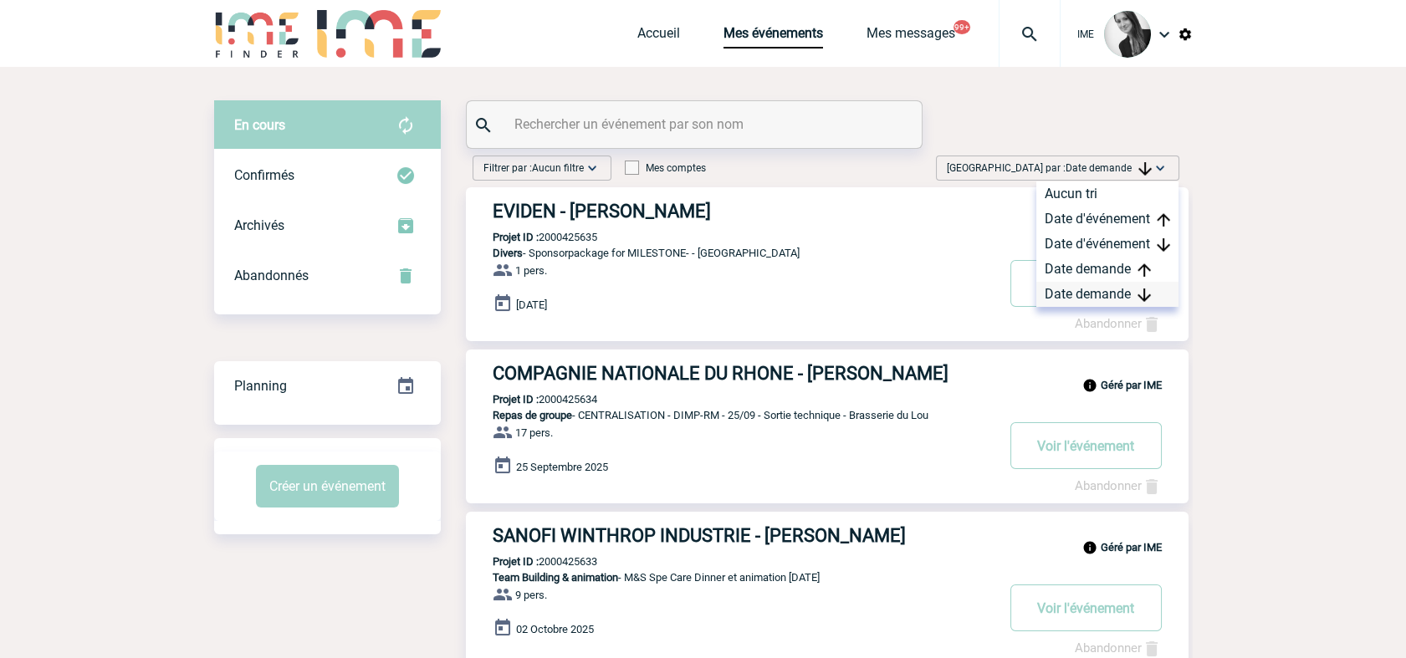
click at [1098, 296] on div "Date demande" at bounding box center [1107, 294] width 142 height 25
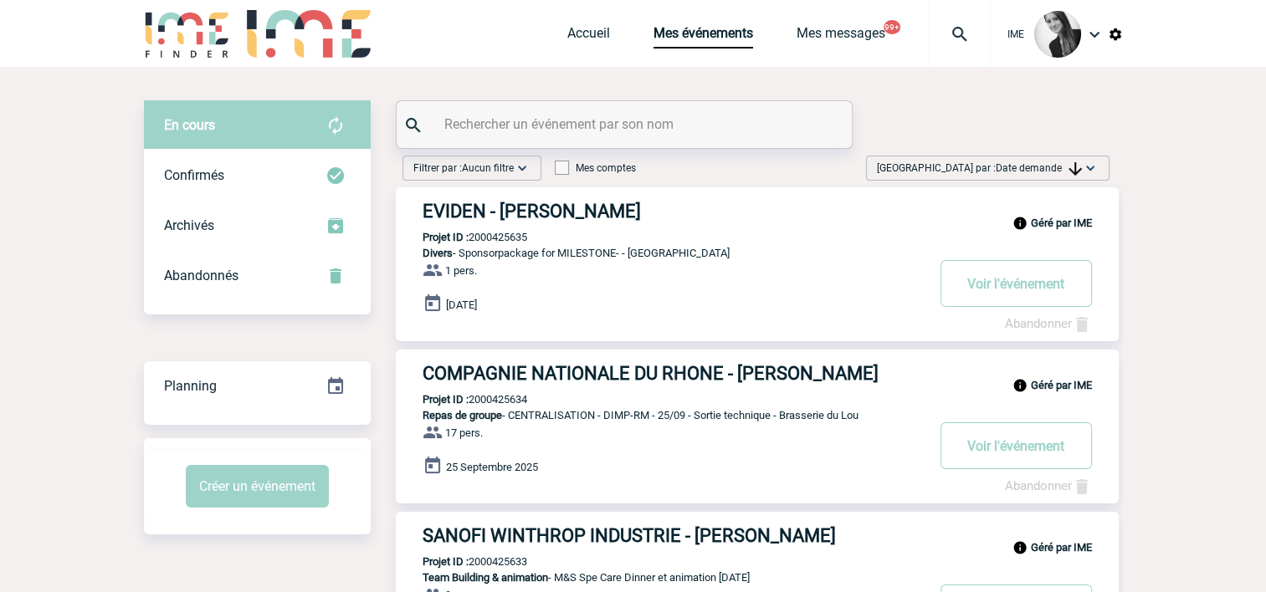
click at [1057, 174] on span "[GEOGRAPHIC_DATA] par : Date demande" at bounding box center [979, 168] width 205 height 17
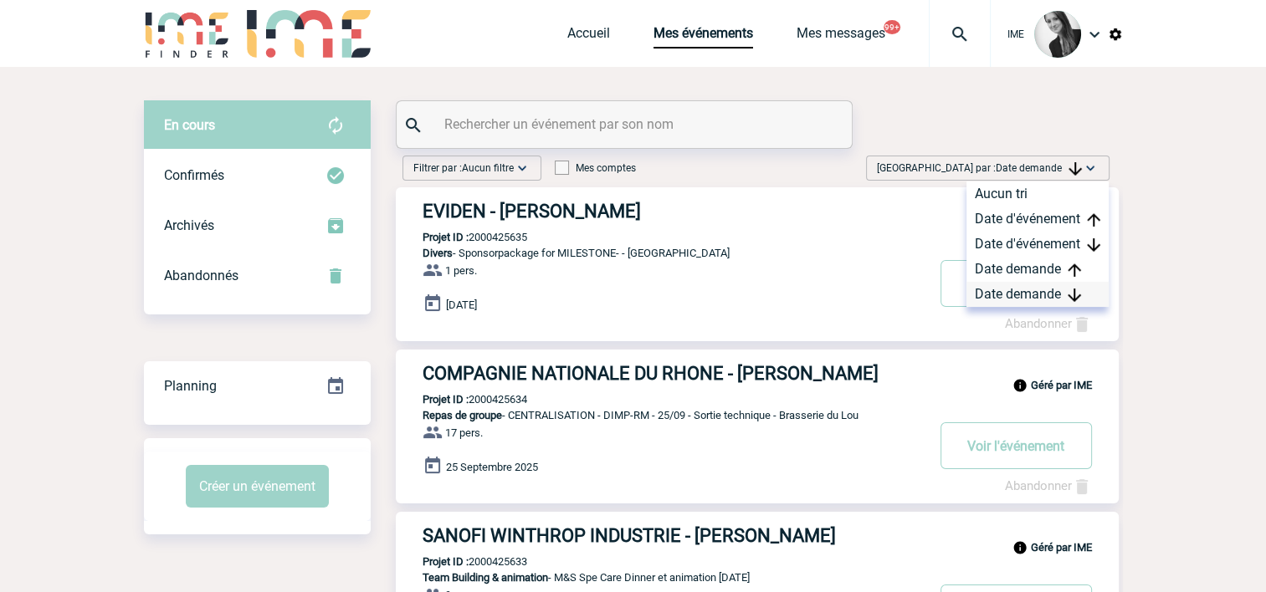
click at [1025, 288] on div "Date demande" at bounding box center [1037, 294] width 142 height 25
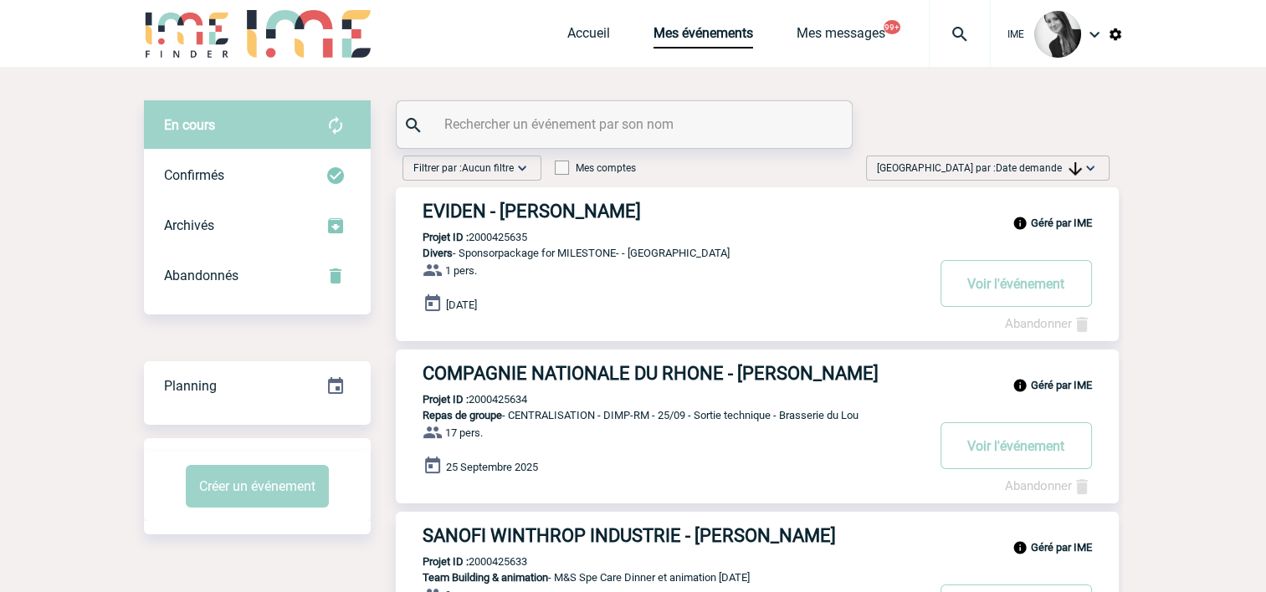
click at [1061, 157] on div "[GEOGRAPHIC_DATA] par : Date demande Aucun tri Date d'événement Date d'événemen…" at bounding box center [987, 168] width 243 height 25
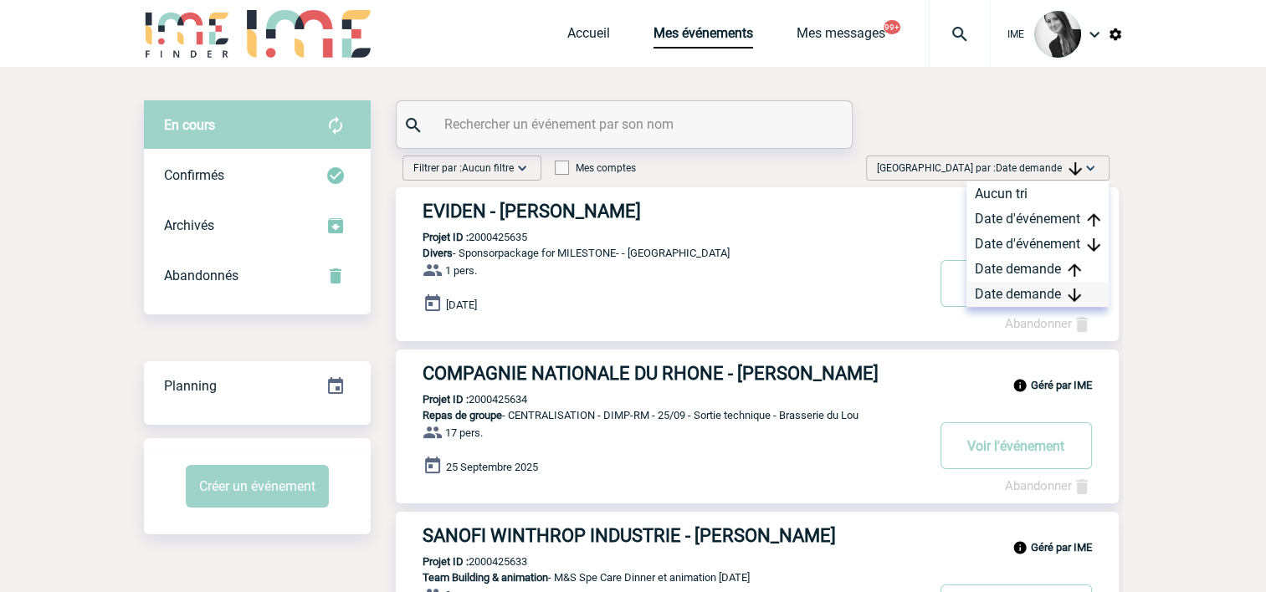
click at [1030, 294] on div "Date demande" at bounding box center [1037, 294] width 142 height 25
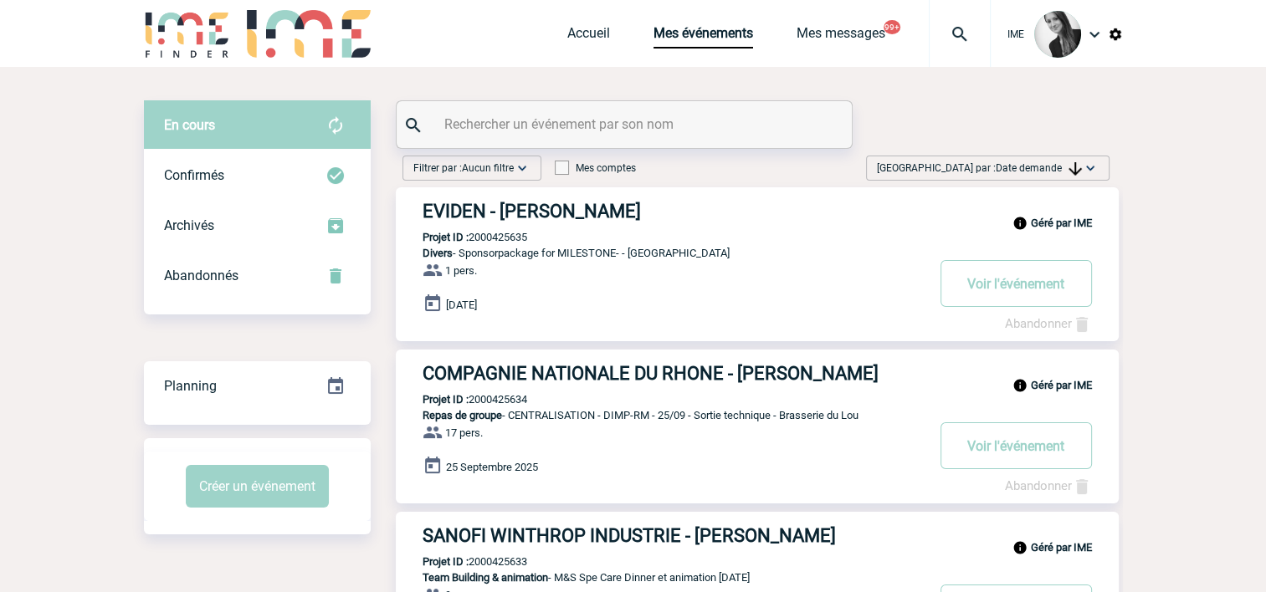
click at [1063, 174] on span "[GEOGRAPHIC_DATA] par : Date demande" at bounding box center [979, 168] width 205 height 17
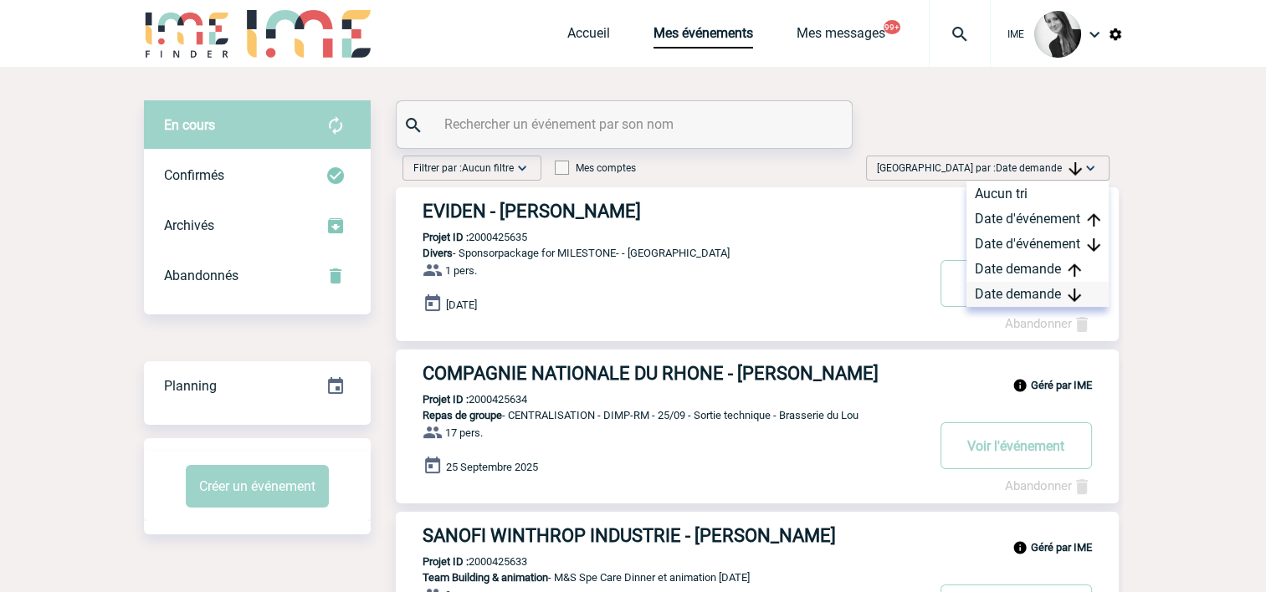
click at [991, 288] on div "Date demande" at bounding box center [1037, 294] width 142 height 25
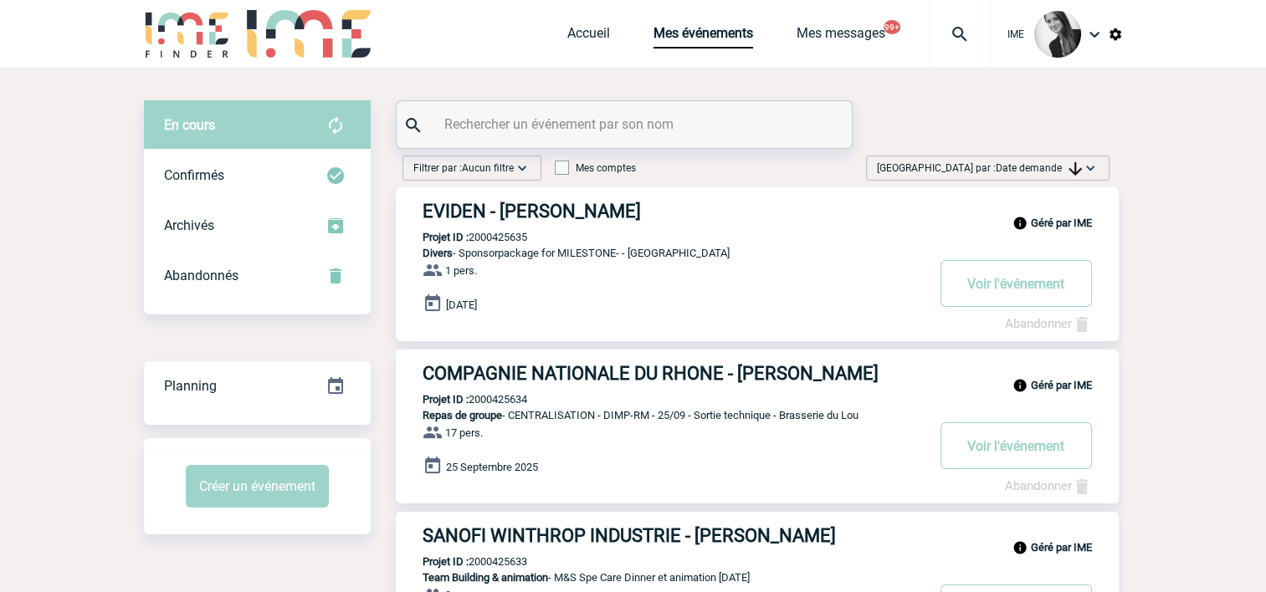
click at [1062, 174] on span "[GEOGRAPHIC_DATA] par : Date demande" at bounding box center [979, 168] width 205 height 17
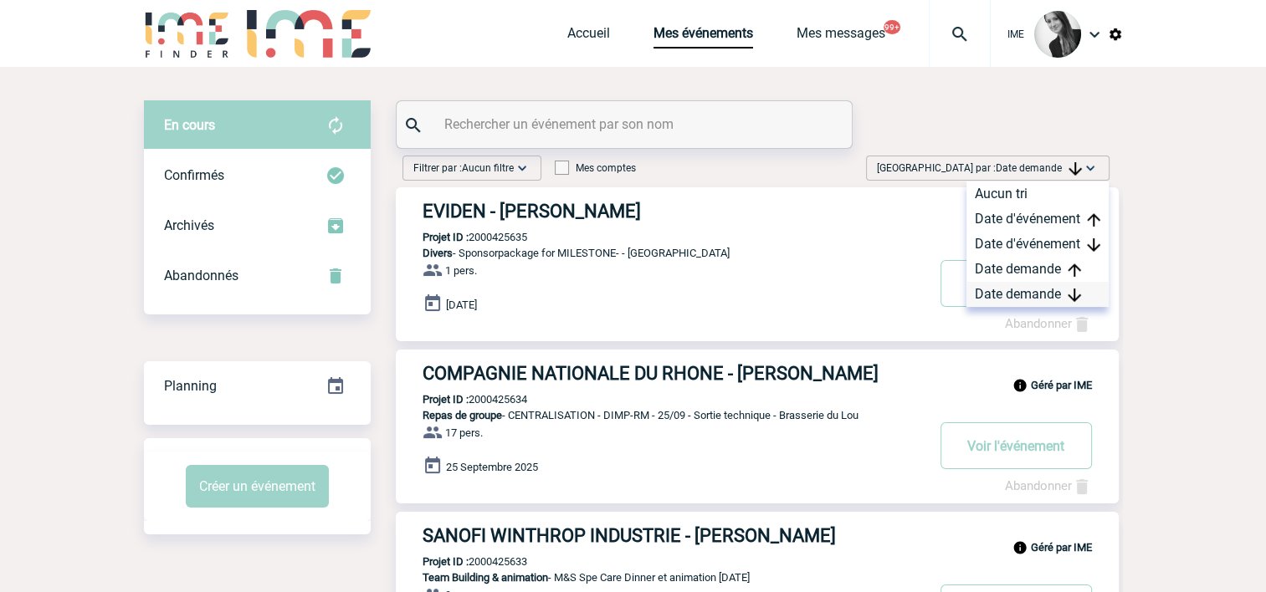
click at [1004, 296] on div "Date demande" at bounding box center [1037, 294] width 142 height 25
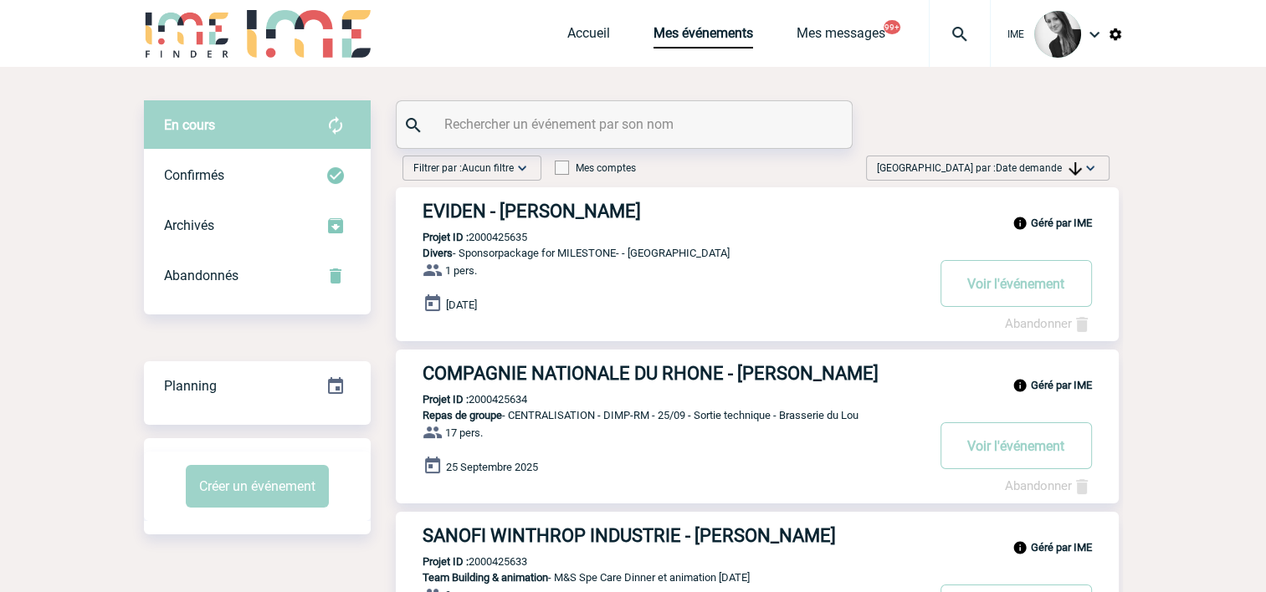
drag, startPoint x: 1054, startPoint y: 169, endPoint x: 1046, endPoint y: 202, distance: 33.7
click at [1054, 169] on span "Date demande" at bounding box center [1038, 168] width 86 height 12
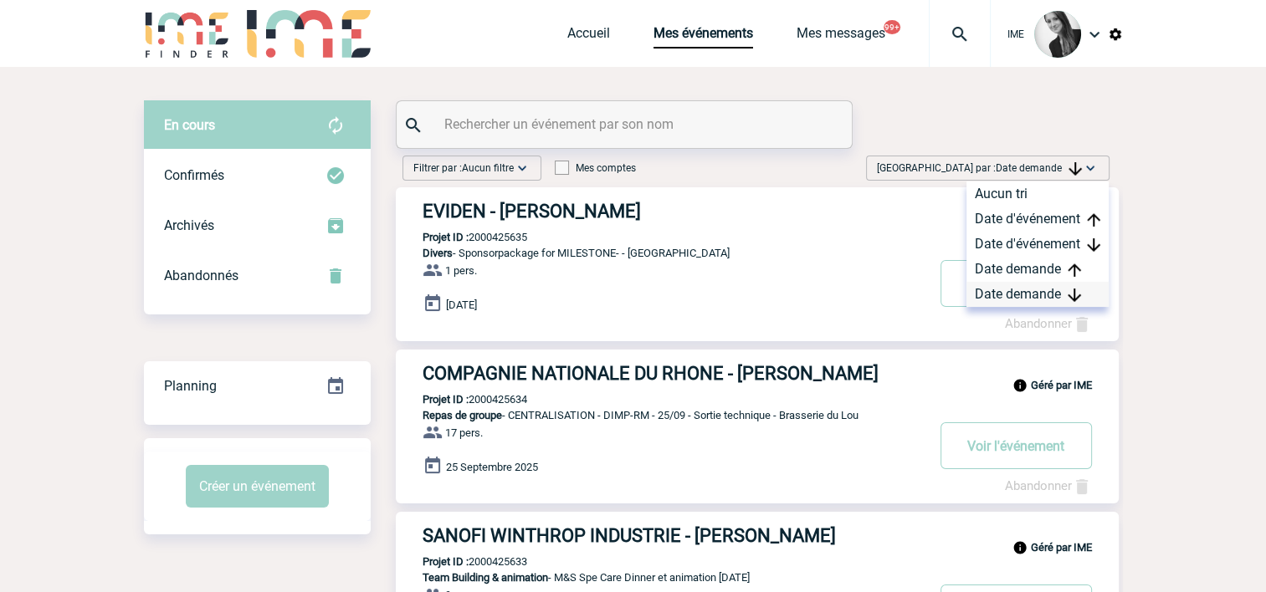
click at [1015, 291] on div "Date demande" at bounding box center [1037, 294] width 142 height 25
